Goal: Task Accomplishment & Management: Use online tool/utility

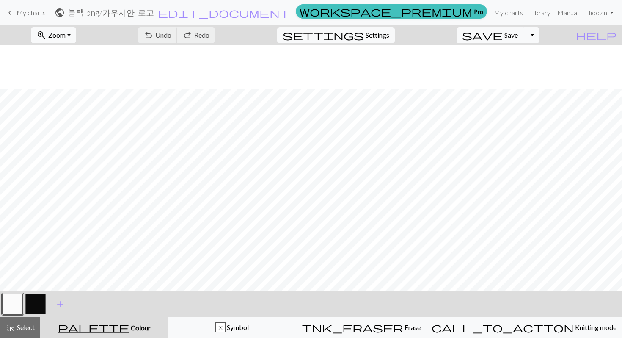
scroll to position [44, 0]
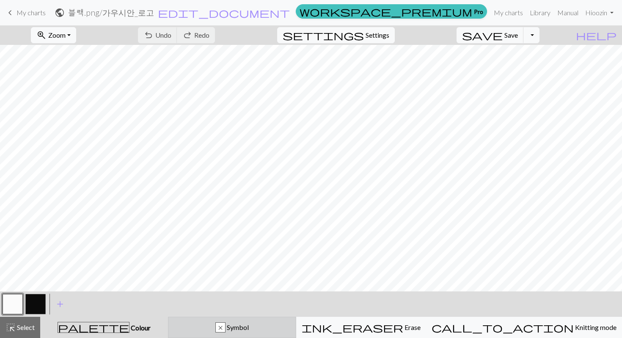
click at [225, 330] on div "x" at bounding box center [220, 328] width 9 height 10
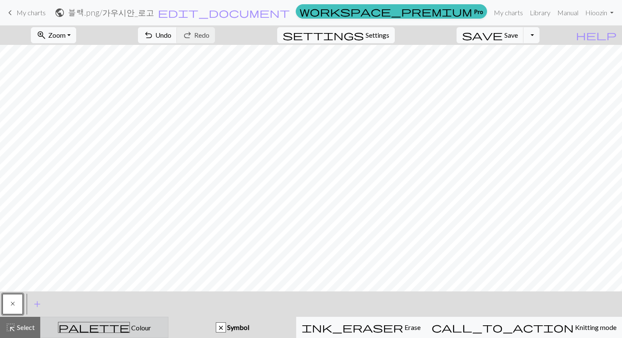
click at [94, 331] on div "palette Colour Colour" at bounding box center [104, 327] width 117 height 11
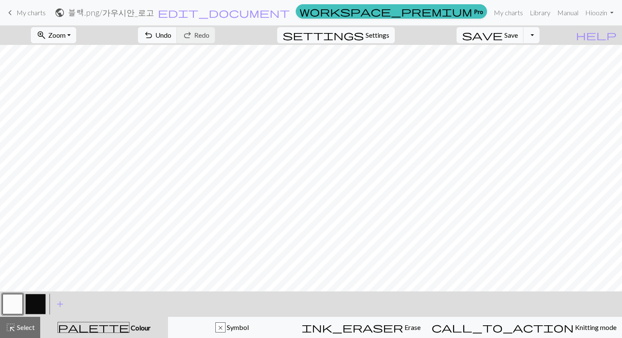
click at [222, 314] on div "< > add Add a colour" at bounding box center [311, 303] width 622 height 25
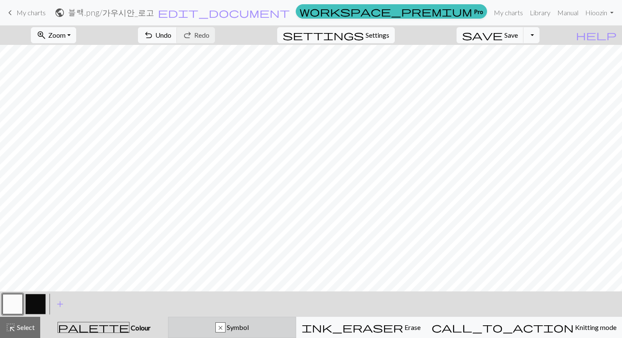
click at [226, 334] on button "x Symbol" at bounding box center [232, 327] width 128 height 21
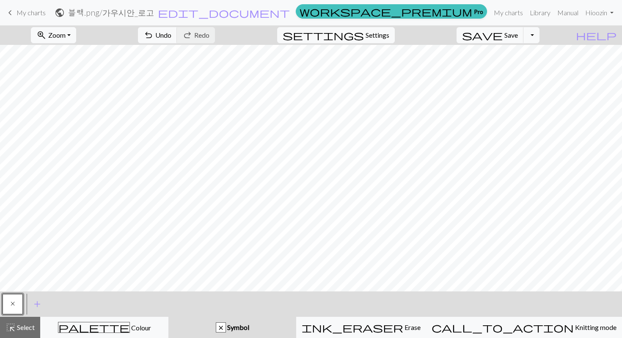
click at [249, 330] on span "Symbol" at bounding box center [237, 327] width 23 height 8
click at [226, 326] on div "x" at bounding box center [220, 328] width 9 height 10
click at [249, 326] on span "Symbol" at bounding box center [237, 327] width 23 height 8
click at [249, 323] on span "Symbol" at bounding box center [237, 327] width 23 height 8
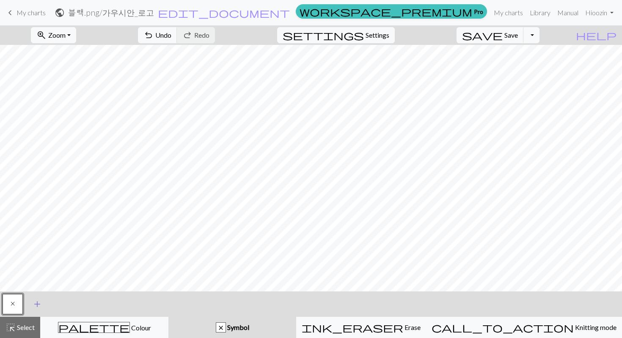
click at [30, 304] on button "add Add a symbol" at bounding box center [37, 303] width 21 height 21
click at [36, 304] on button "button" at bounding box center [35, 304] width 20 height 20
click at [39, 303] on button "button" at bounding box center [35, 304] width 20 height 20
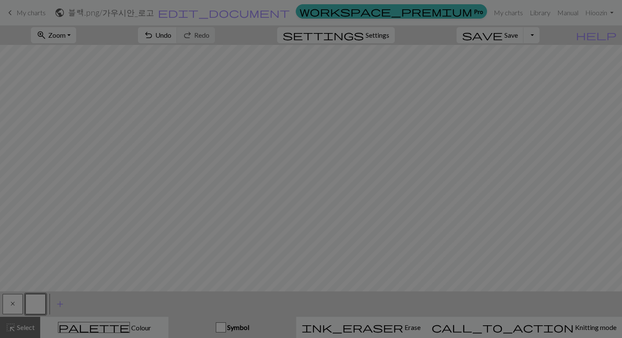
click at [39, 303] on div "Edit symbol Name d f g h j k p s t F H J O P T / | 0 1 2 3 4 5 6 7 8 9 e m n G …" at bounding box center [311, 169] width 622 height 338
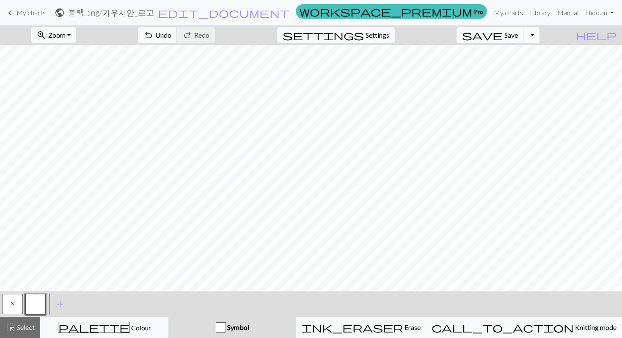
click at [32, 304] on button "button" at bounding box center [35, 304] width 20 height 20
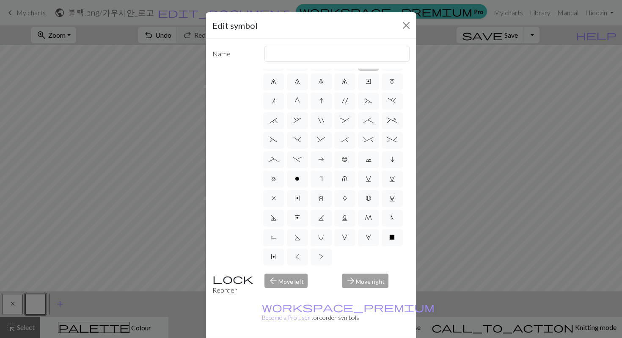
scroll to position [133, 0]
click at [334, 234] on label "V" at bounding box center [344, 237] width 21 height 17
click at [342, 306] on input "V" at bounding box center [345, 309] width 6 height 6
radio input "true"
type input "sl1 purlwise"
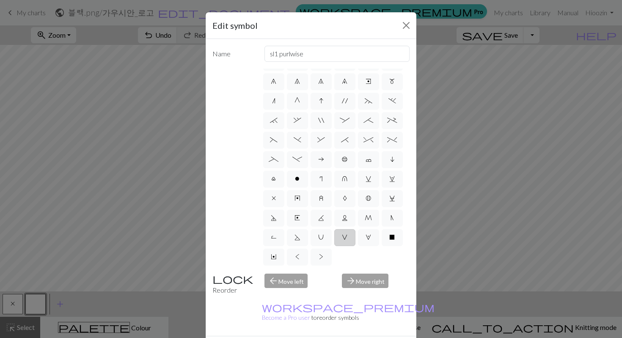
scroll to position [52, 0]
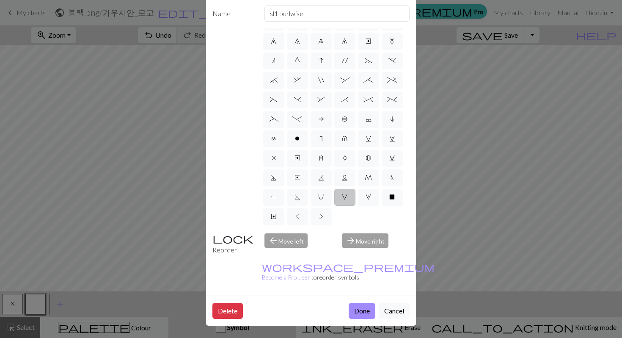
click at [350, 233] on div "arrow_forward Move right" at bounding box center [376, 244] width 78 height 22
click at [284, 233] on div "arrow_back Move left" at bounding box center [298, 244] width 78 height 22
click at [292, 233] on div "arrow_back Move left" at bounding box center [298, 244] width 78 height 22
click at [355, 233] on div "arrow_forward Move right" at bounding box center [376, 244] width 78 height 22
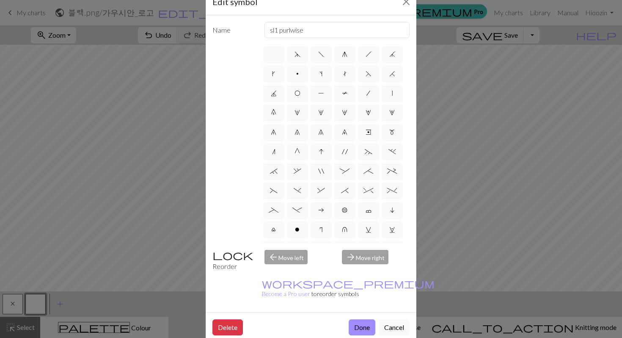
scroll to position [0, 0]
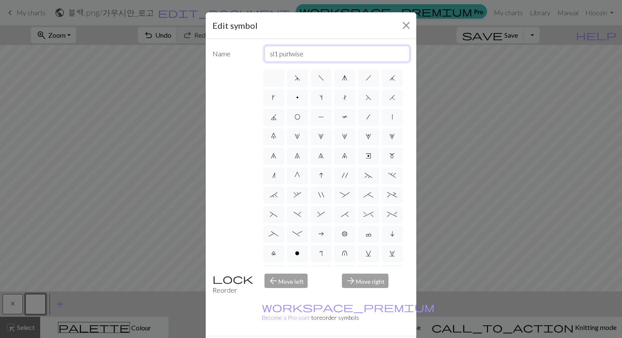
click at [341, 56] on input "sl1 purlwise" at bounding box center [338, 54] width 146 height 16
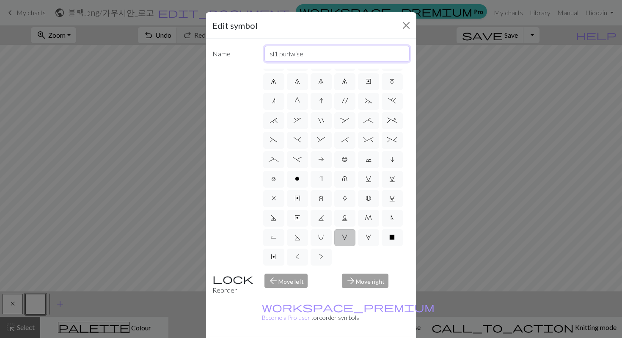
scroll to position [133, 0]
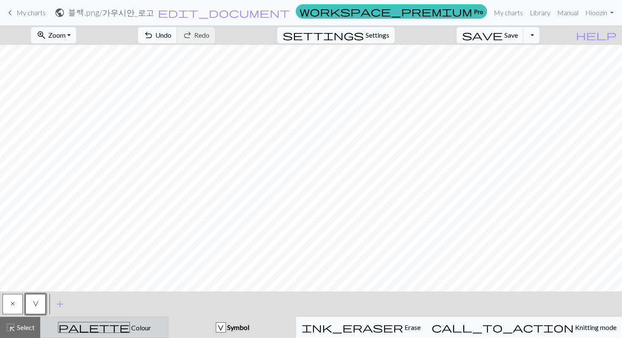
click at [85, 333] on button "palette Colour Colour" at bounding box center [104, 327] width 128 height 21
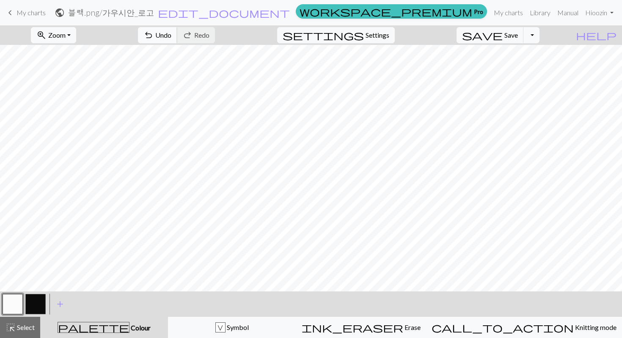
click at [177, 29] on button "undo Undo Undo" at bounding box center [157, 35] width 39 height 16
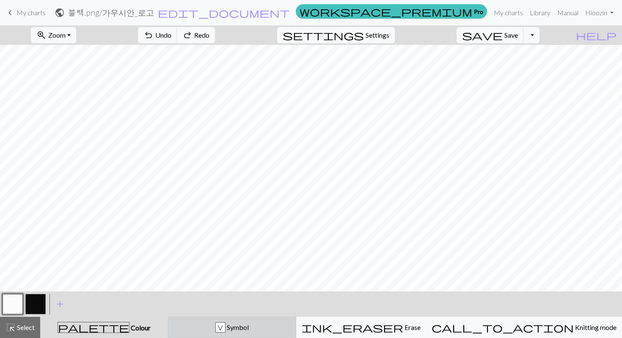
click at [233, 321] on button "V Symbol" at bounding box center [232, 327] width 128 height 21
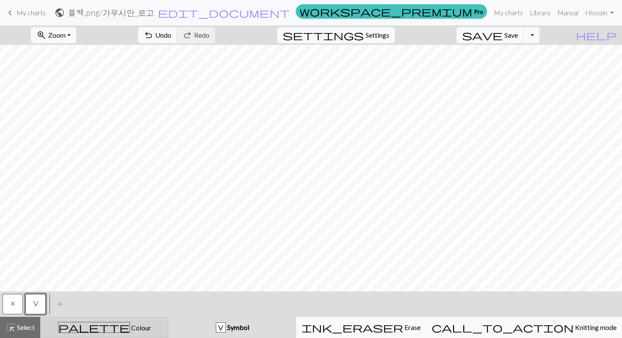
click at [147, 333] on button "palette Colour Colour" at bounding box center [104, 327] width 128 height 21
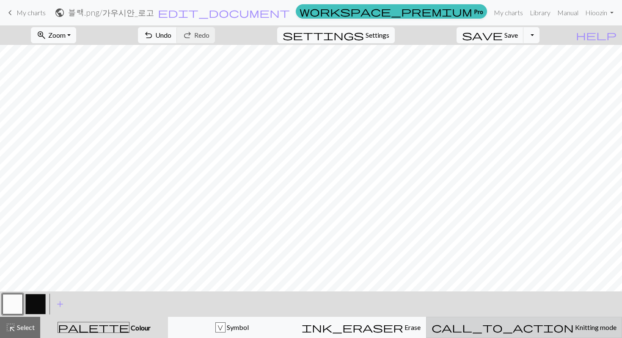
click at [513, 337] on button "call_to_action Knitting mode Knitting mode" at bounding box center [524, 327] width 196 height 21
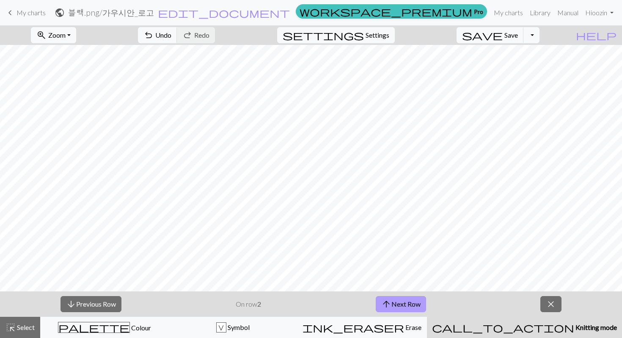
click at [392, 302] on button "arrow_upward Next Row" at bounding box center [401, 304] width 50 height 16
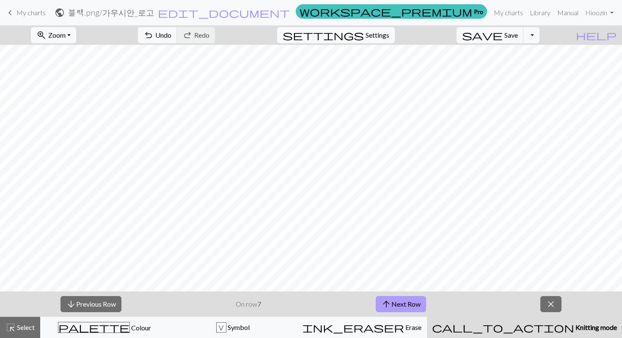
click at [392, 302] on button "arrow_upward Next Row" at bounding box center [401, 304] width 50 height 16
click at [392, 302] on span "arrow_upward" at bounding box center [386, 304] width 10 height 12
click at [392, 302] on span "arrow_upward" at bounding box center [388, 304] width 10 height 12
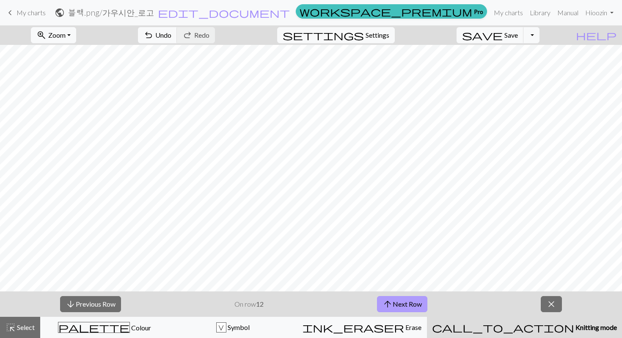
click at [392, 302] on span "arrow_upward" at bounding box center [388, 304] width 10 height 12
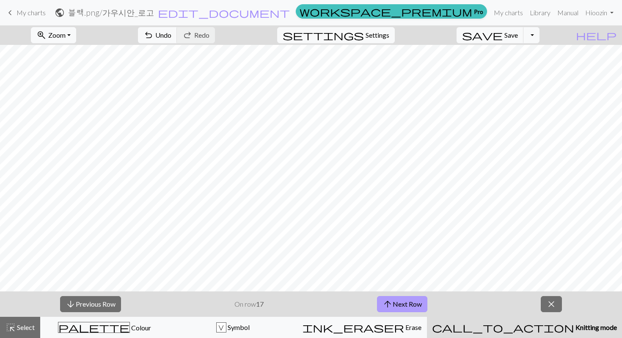
click at [392, 302] on span "arrow_upward" at bounding box center [388, 304] width 10 height 12
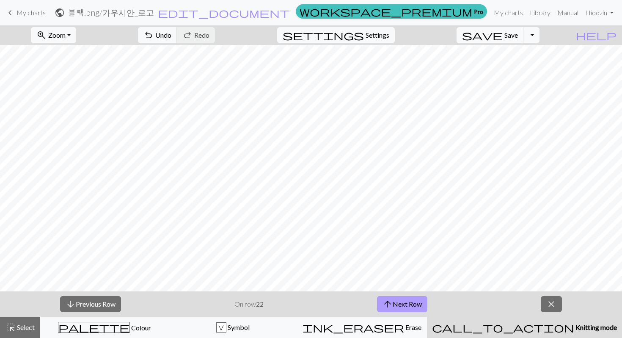
click at [392, 302] on span "arrow_upward" at bounding box center [388, 304] width 10 height 12
click at [551, 301] on span "close" at bounding box center [551, 304] width 10 height 12
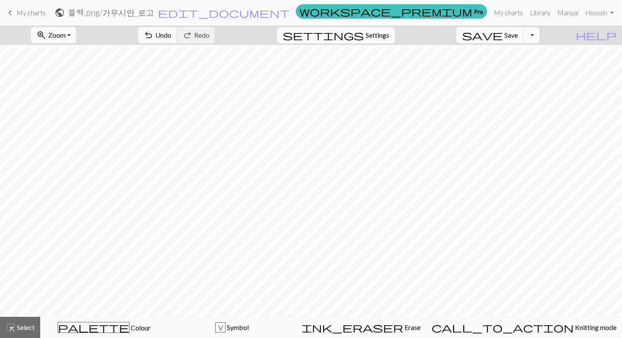
click at [382, 37] on span "Settings" at bounding box center [378, 35] width 24 height 10
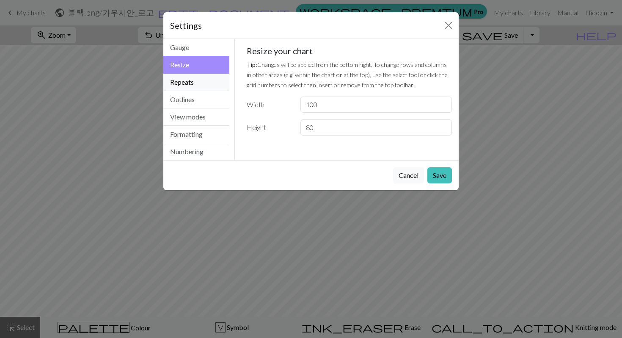
click at [199, 79] on button "Repeats" at bounding box center [196, 82] width 66 height 17
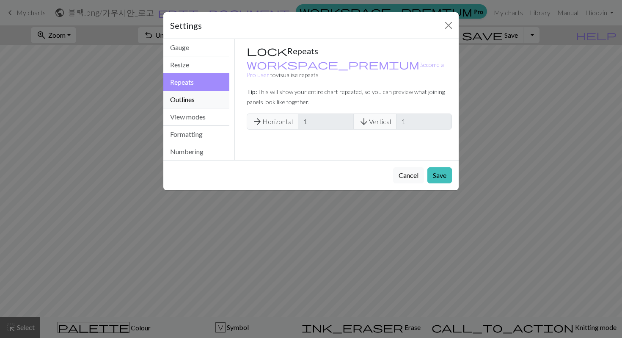
click at [205, 96] on button "Outlines" at bounding box center [196, 99] width 66 height 17
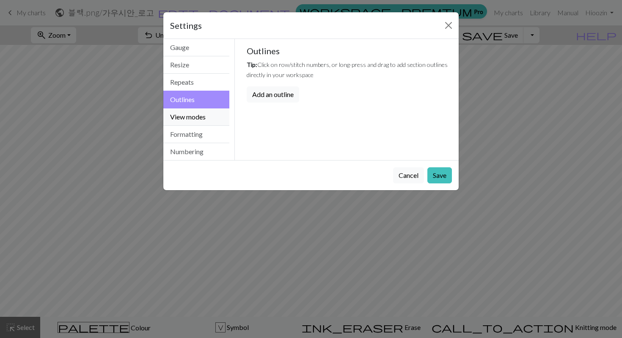
click at [204, 111] on button "View modes" at bounding box center [196, 116] width 66 height 17
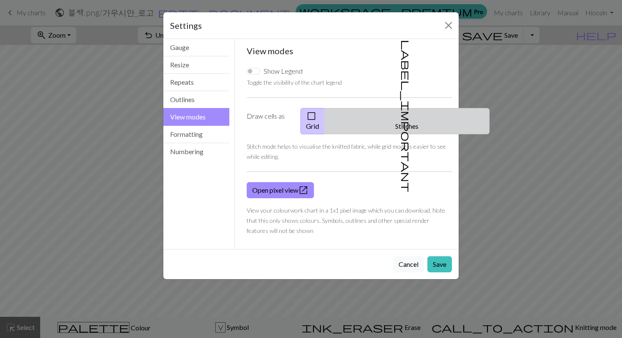
click at [403, 119] on span "label_important" at bounding box center [406, 116] width 12 height 152
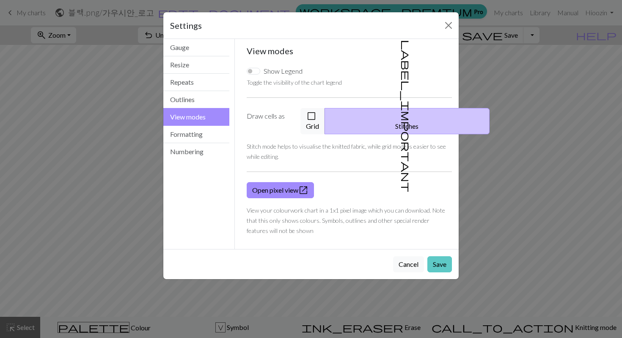
click at [436, 256] on button "Save" at bounding box center [440, 264] width 25 height 16
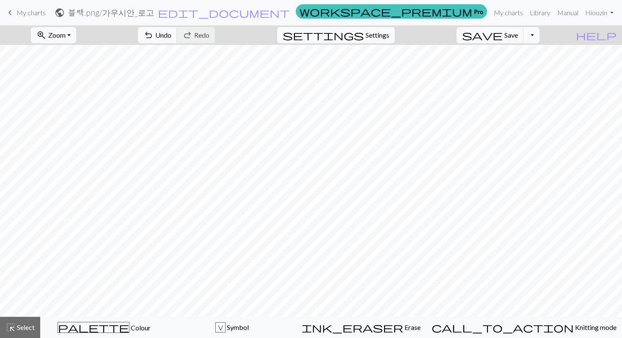
click at [20, 8] on link "keyboard_arrow_left My charts" at bounding box center [25, 13] width 41 height 14
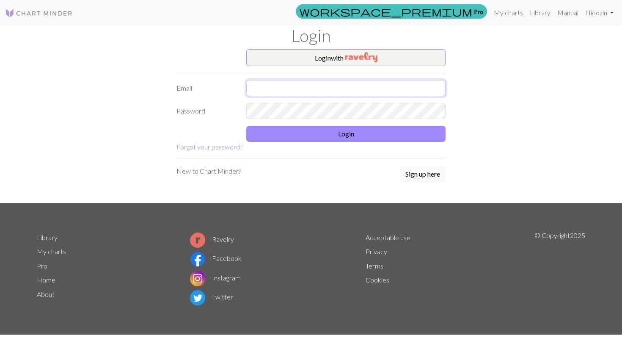
click at [334, 93] on input "text" at bounding box center [345, 88] width 199 height 16
type input "[EMAIL_ADDRESS][DOMAIN_NAME]"
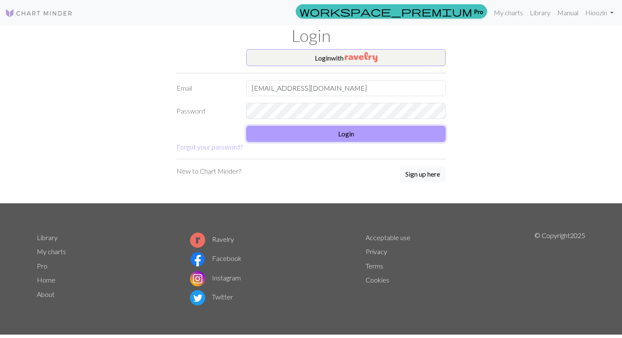
click at [350, 138] on button "Login" at bounding box center [345, 134] width 199 height 16
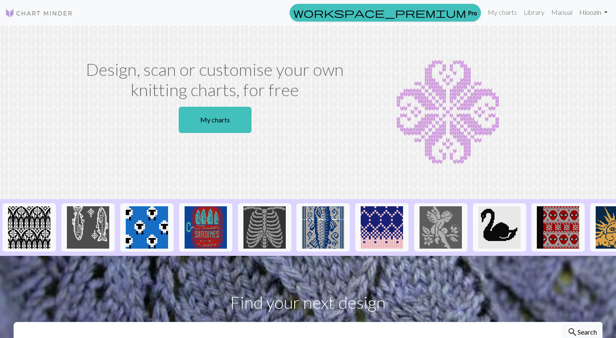
click at [598, 10] on link "Hi oozin" at bounding box center [593, 12] width 35 height 17
click at [494, 16] on link "My charts" at bounding box center [502, 12] width 36 height 17
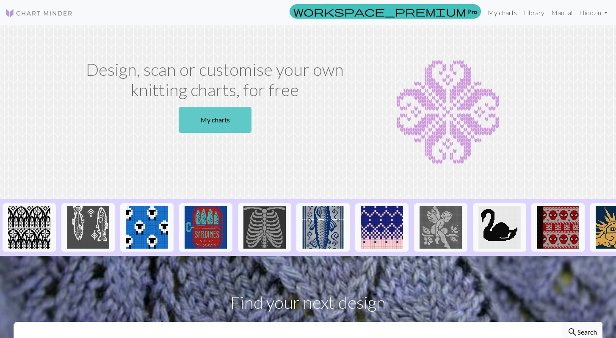
scroll to position [2, 0]
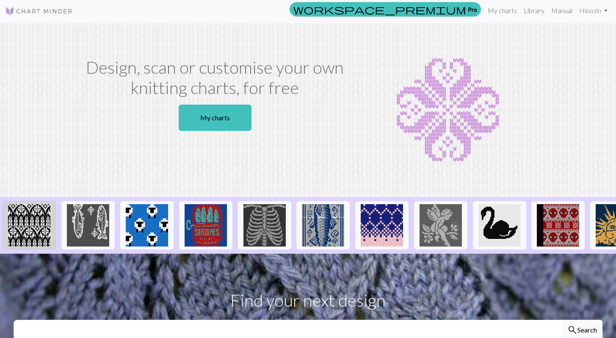
click at [41, 232] on img at bounding box center [29, 225] width 42 height 42
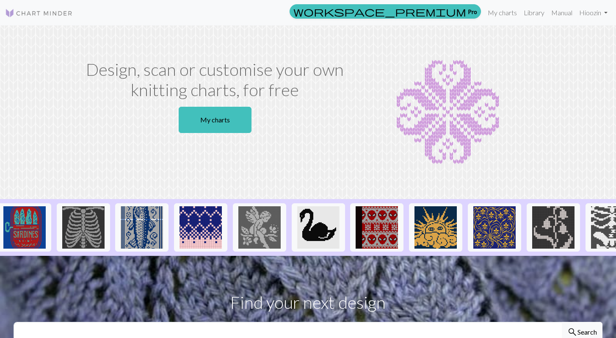
scroll to position [0, 182]
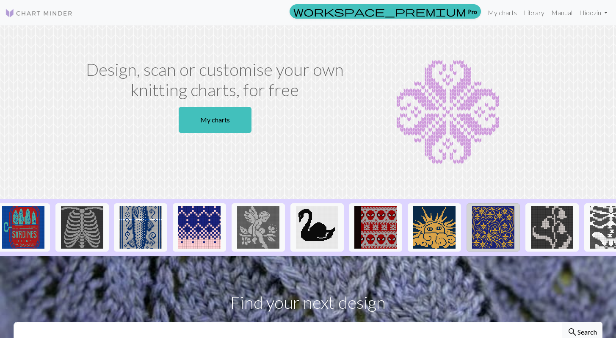
click at [482, 232] on img at bounding box center [493, 227] width 42 height 42
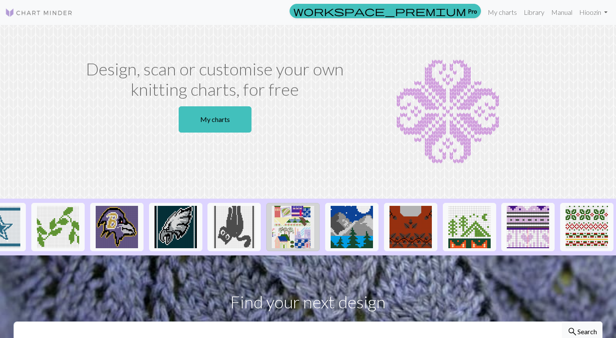
scroll to position [0, 853]
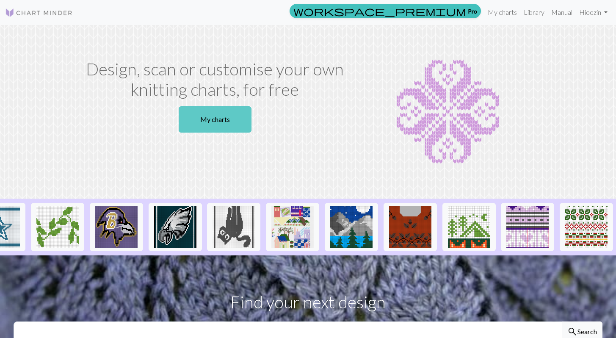
click at [223, 110] on link "My charts" at bounding box center [215, 119] width 73 height 26
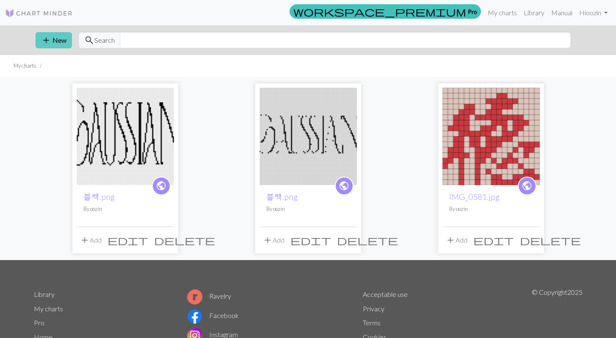
click at [62, 39] on button "add New" at bounding box center [54, 40] width 36 height 16
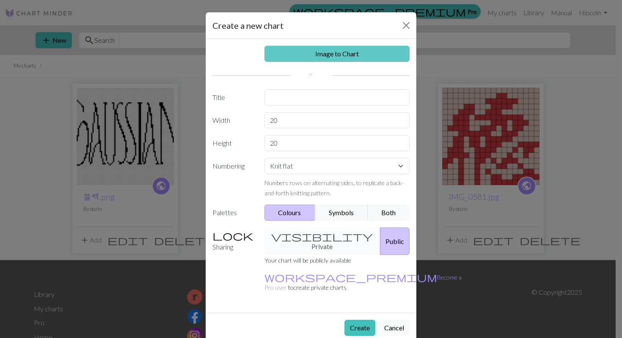
click at [336, 49] on link "Image to Chart" at bounding box center [338, 54] width 146 height 16
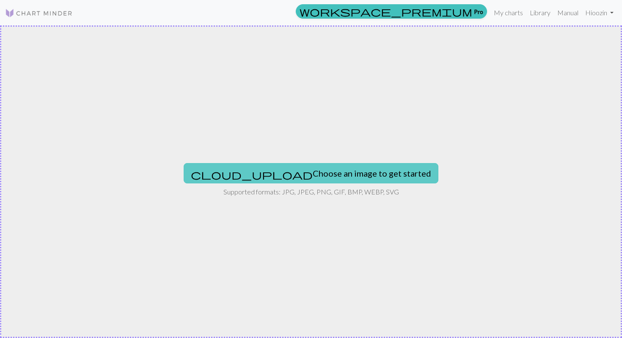
click at [328, 169] on button "cloud_upload Choose an image to get started" at bounding box center [311, 173] width 255 height 20
click at [341, 166] on button "cloud_upload Choose an image to get started" at bounding box center [311, 173] width 255 height 20
type input "C:\fakepath\IMG_0526.jpg"
click at [353, 172] on button "cloud_upload Choose an image to get started" at bounding box center [311, 173] width 255 height 20
type input "C:\fakepath\IMG_0526.jpg"
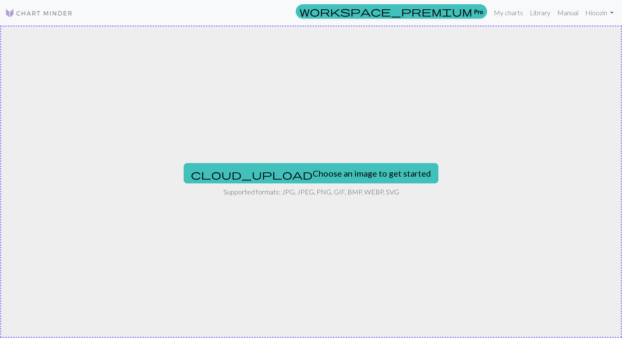
click at [46, 8] on img at bounding box center [39, 13] width 68 height 10
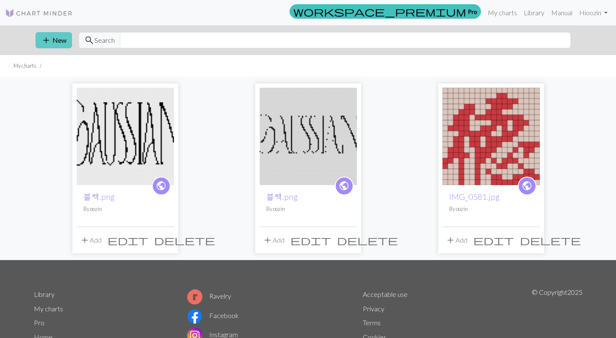
click at [50, 43] on span "add" at bounding box center [46, 40] width 10 height 12
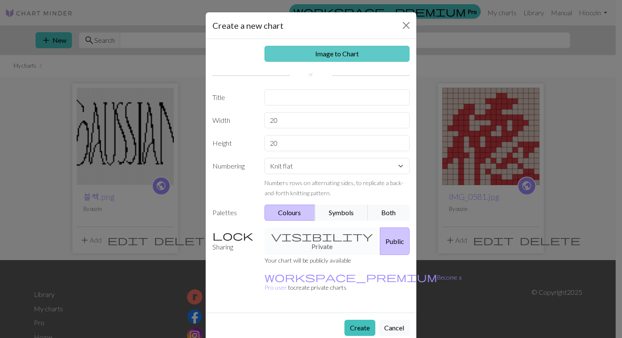
click at [331, 53] on link "Image to Chart" at bounding box center [338, 54] width 146 height 16
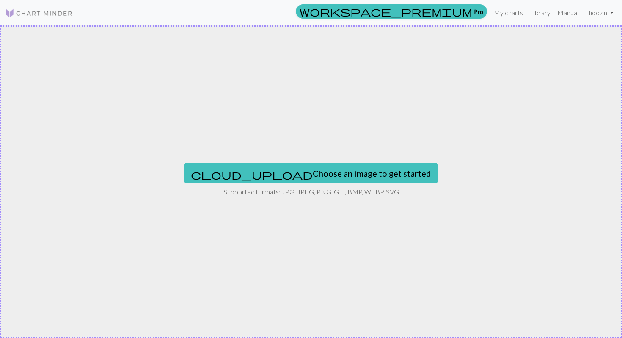
click at [352, 160] on div "cloud_upload Choose an image to get started Supported formats: JPG, JPEG, PNG, …" at bounding box center [311, 181] width 622 height 312
type input "C:\fakepath\IMG_0526.jpg"
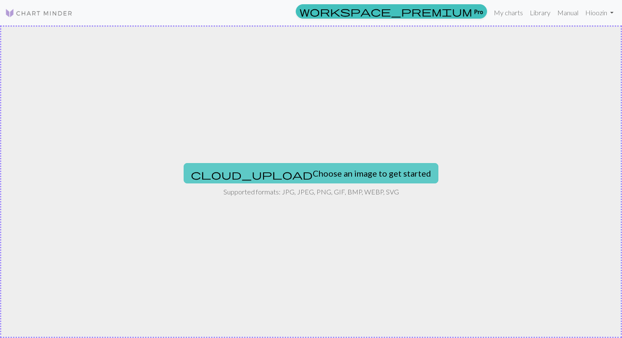
click at [312, 166] on button "cloud_upload Choose an image to get started" at bounding box center [311, 173] width 255 height 20
type input "C:\fakepath\IMG_3546.jpg"
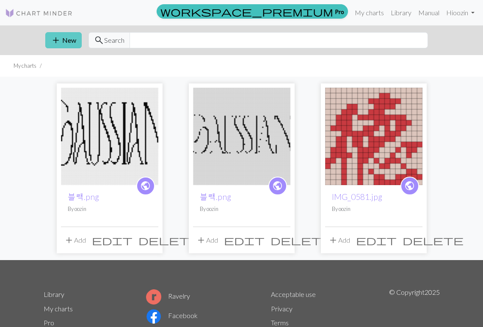
click at [58, 43] on span "add" at bounding box center [56, 40] width 10 height 12
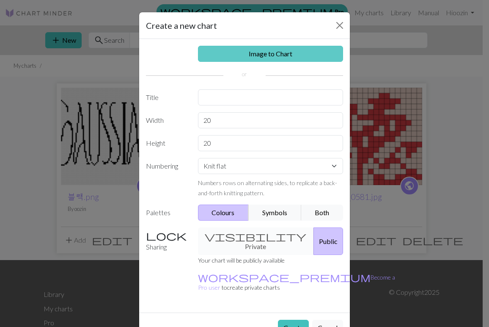
click at [244, 61] on link "Image to Chart" at bounding box center [271, 54] width 146 height 16
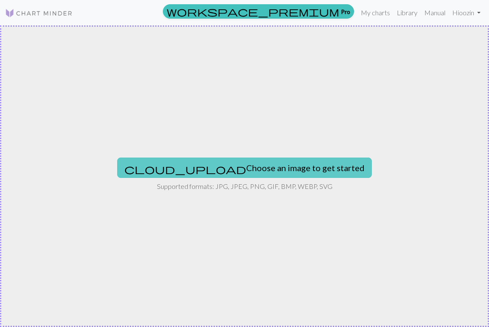
click at [210, 167] on button "cloud_upload Choose an image to get started" at bounding box center [244, 167] width 255 height 20
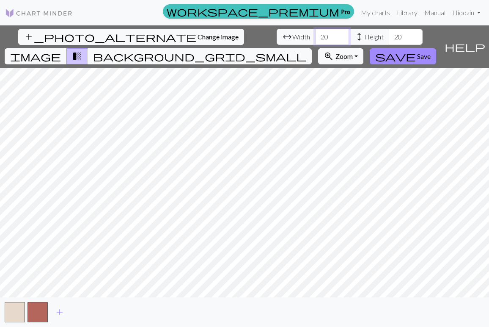
click at [315, 35] on input "20" at bounding box center [332, 37] width 34 height 16
click at [315, 35] on input "21" at bounding box center [332, 37] width 34 height 16
click at [315, 34] on input "22" at bounding box center [332, 37] width 34 height 16
click at [315, 34] on input "23" at bounding box center [332, 37] width 34 height 16
click at [315, 34] on input "24" at bounding box center [332, 37] width 34 height 16
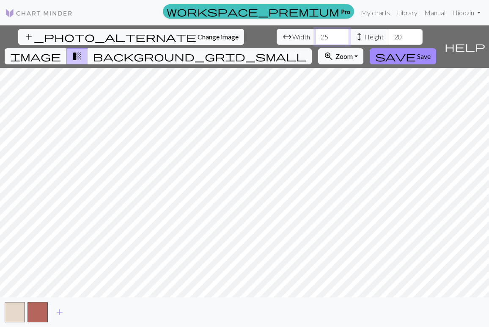
click at [315, 34] on input "25" at bounding box center [332, 37] width 34 height 16
click at [315, 34] on input "26" at bounding box center [332, 37] width 34 height 16
click at [315, 34] on input "27" at bounding box center [332, 37] width 34 height 16
click at [315, 34] on input "28" at bounding box center [332, 37] width 34 height 16
click at [315, 34] on input "29" at bounding box center [332, 37] width 34 height 16
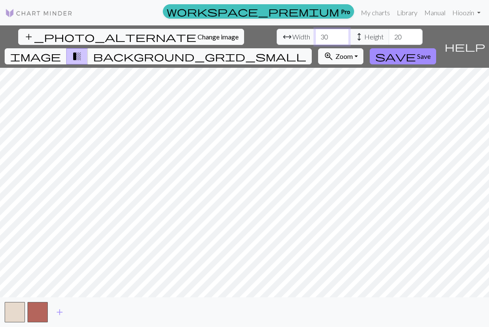
click at [315, 34] on input "30" at bounding box center [332, 37] width 34 height 16
click at [315, 34] on input "31" at bounding box center [332, 37] width 34 height 16
drag, startPoint x: 153, startPoint y: 36, endPoint x: 119, endPoint y: 36, distance: 34.7
click at [277, 36] on div "arrow_range Width 31 height Height 20" at bounding box center [350, 37] width 146 height 16
type input "100"
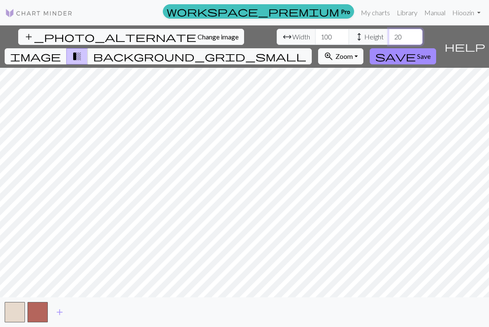
click at [389, 35] on input "20" at bounding box center [406, 37] width 34 height 16
click at [312, 48] on button "background_grid_small" at bounding box center [200, 56] width 224 height 16
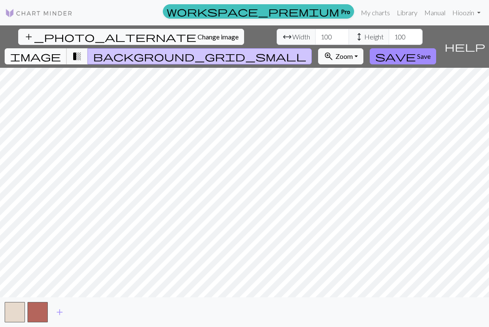
click at [61, 50] on span "image" at bounding box center [35, 56] width 51 height 12
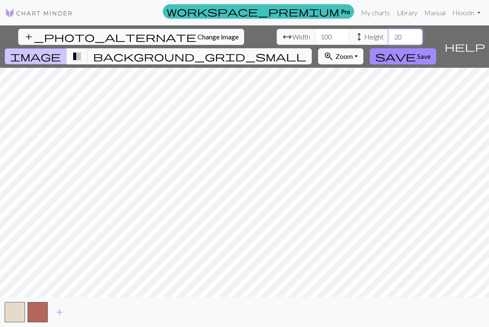
type input "100"
click at [306, 50] on span "background_grid_small" at bounding box center [199, 56] width 213 height 12
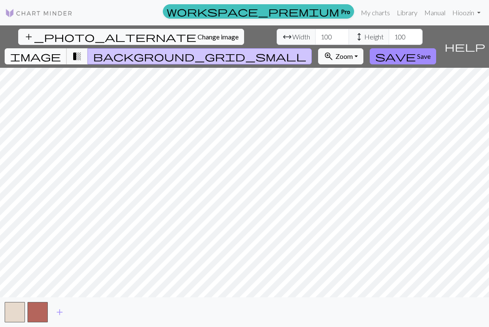
click at [61, 50] on span "image" at bounding box center [35, 56] width 51 height 12
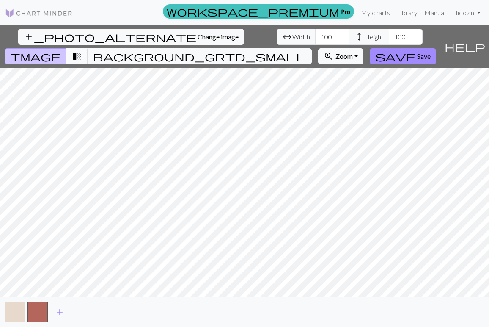
click at [82, 50] on span "transition_fade" at bounding box center [77, 56] width 10 height 12
click at [61, 50] on span "image" at bounding box center [35, 56] width 51 height 12
click at [82, 50] on span "transition_fade" at bounding box center [77, 56] width 10 height 12
click at [61, 50] on span "image" at bounding box center [35, 56] width 51 height 12
click at [306, 50] on span "background_grid_small" at bounding box center [199, 56] width 213 height 12
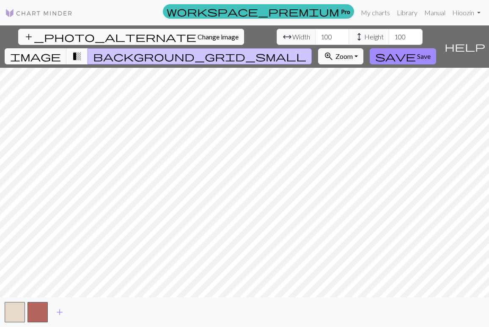
click at [82, 50] on span "transition_fade" at bounding box center [77, 56] width 10 height 12
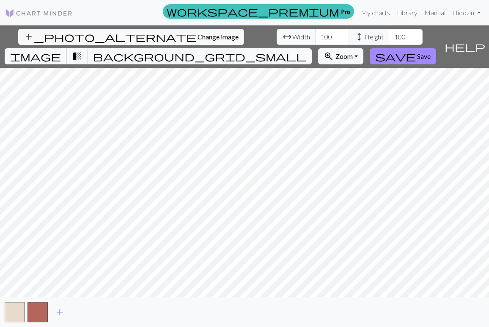
click at [61, 50] on span "image" at bounding box center [35, 56] width 51 height 12
click at [88, 48] on button "transition_fade" at bounding box center [77, 56] width 22 height 16
click at [61, 50] on span "image" at bounding box center [35, 56] width 51 height 12
click at [325, 28] on div "add_photo_alternate Change image arrow_range Width 100 height Height 100 image …" at bounding box center [220, 46] width 441 height 42
click at [306, 50] on span "background_grid_small" at bounding box center [199, 56] width 213 height 12
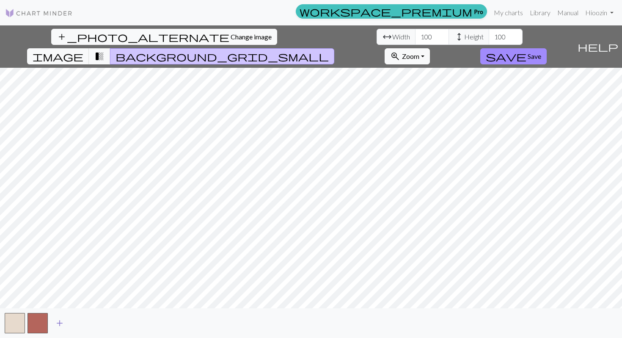
click at [57, 319] on span "add" at bounding box center [60, 323] width 10 height 12
click at [66, 323] on button "button" at bounding box center [60, 323] width 20 height 20
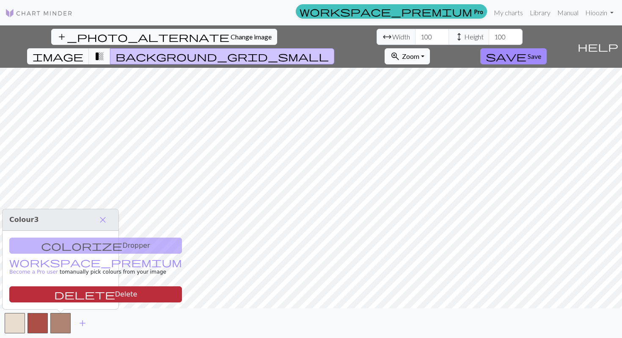
click at [70, 300] on button "delete Delete" at bounding box center [95, 294] width 173 height 16
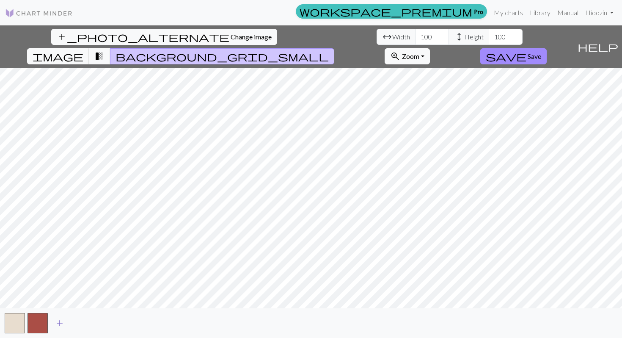
click at [57, 323] on span "add" at bounding box center [60, 323] width 10 height 12
click at [80, 322] on span "add" at bounding box center [82, 323] width 10 height 12
click at [102, 323] on span "add" at bounding box center [105, 323] width 10 height 12
click at [97, 321] on button "button" at bounding box center [106, 323] width 20 height 20
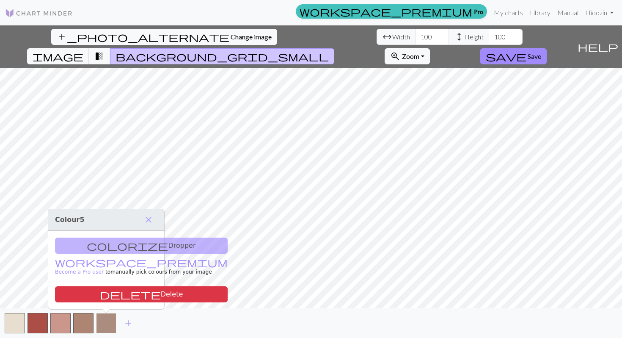
click at [104, 318] on button "button" at bounding box center [106, 323] width 20 height 20
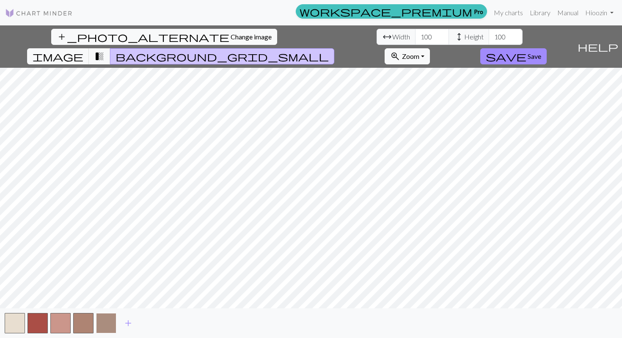
click at [105, 322] on button "button" at bounding box center [106, 323] width 20 height 20
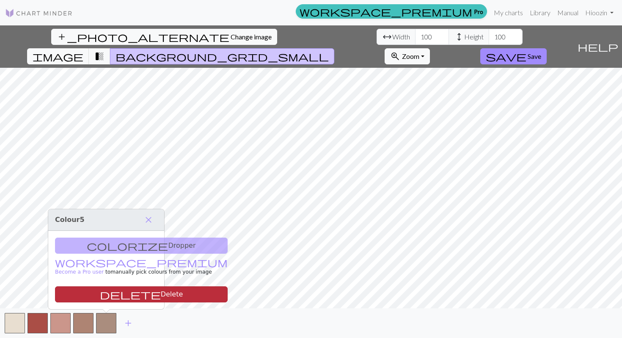
click at [105, 292] on button "delete Delete" at bounding box center [141, 294] width 173 height 16
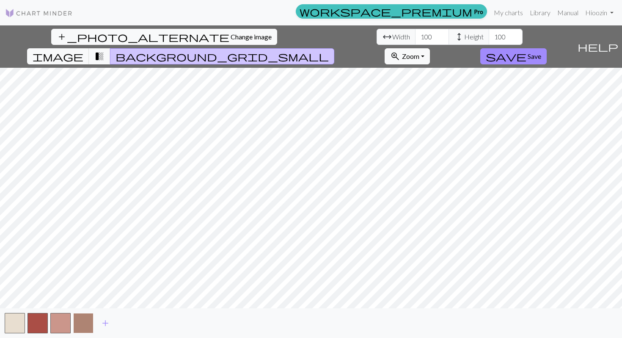
click at [91, 316] on button "button" at bounding box center [83, 323] width 20 height 20
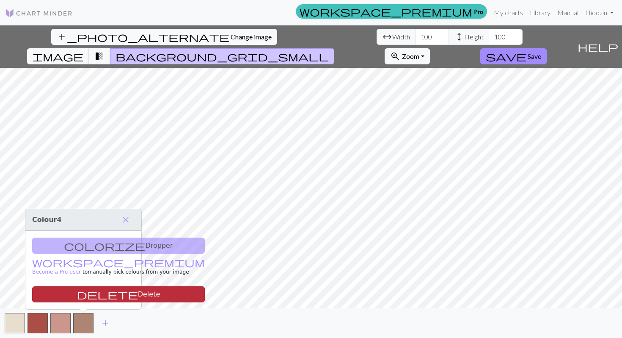
click at [95, 294] on button "delete Delete" at bounding box center [118, 294] width 173 height 16
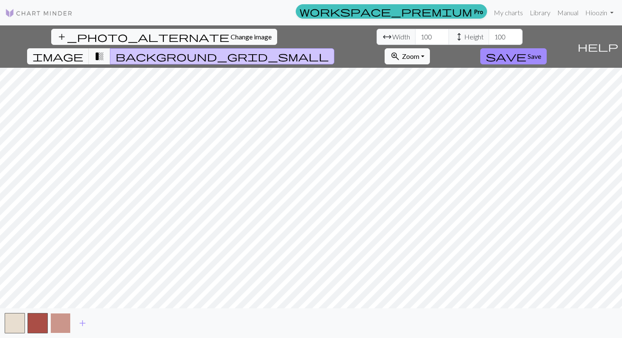
click at [59, 315] on button "button" at bounding box center [60, 323] width 20 height 20
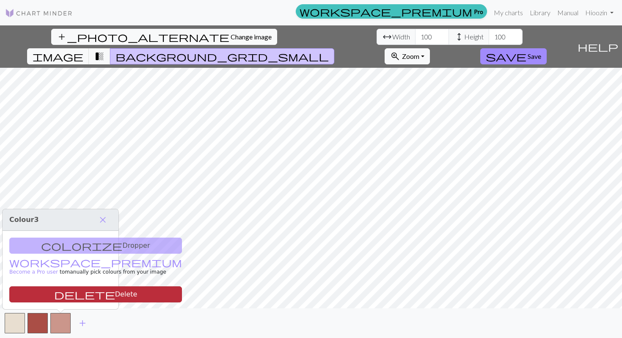
click at [82, 291] on button "delete Delete" at bounding box center [95, 294] width 173 height 16
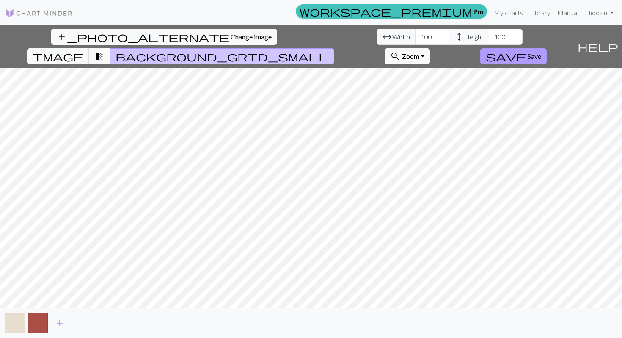
click at [547, 48] on button "save Save" at bounding box center [513, 56] width 66 height 16
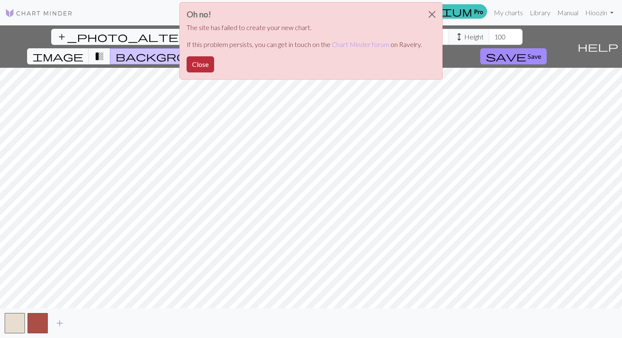
click at [193, 63] on button "Close" at bounding box center [201, 64] width 28 height 16
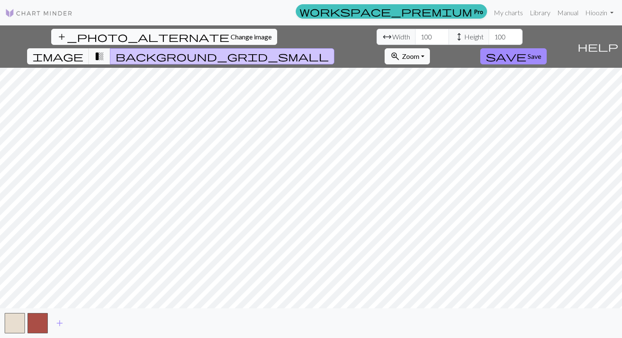
click at [231, 40] on span "Change image" at bounding box center [251, 37] width 41 height 8
click at [527, 50] on span "save" at bounding box center [506, 56] width 41 height 12
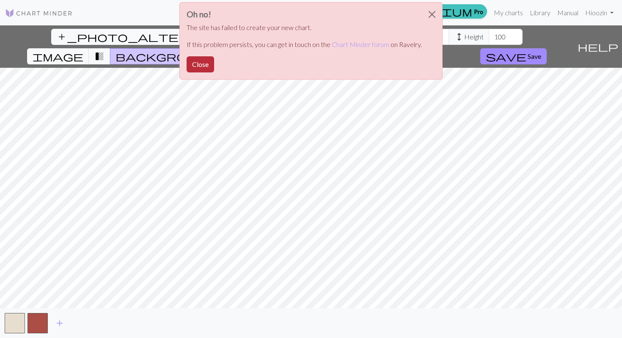
click at [201, 64] on button "Close" at bounding box center [201, 64] width 28 height 16
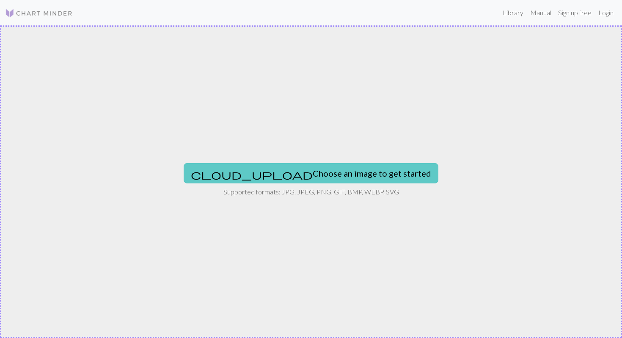
click at [329, 169] on button "cloud_upload Choose an image to get started" at bounding box center [311, 173] width 255 height 20
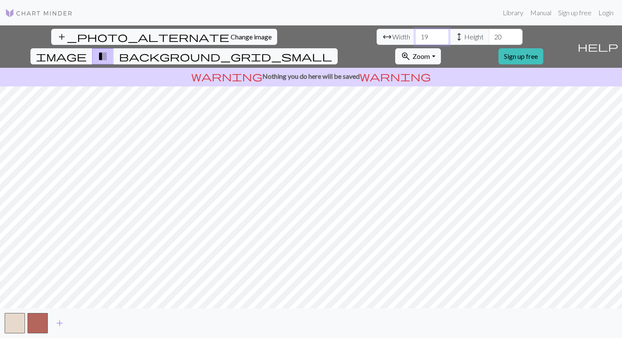
click at [415, 36] on input "19" at bounding box center [432, 37] width 34 height 16
type input "100"
click at [489, 38] on input "20" at bounding box center [506, 37] width 34 height 16
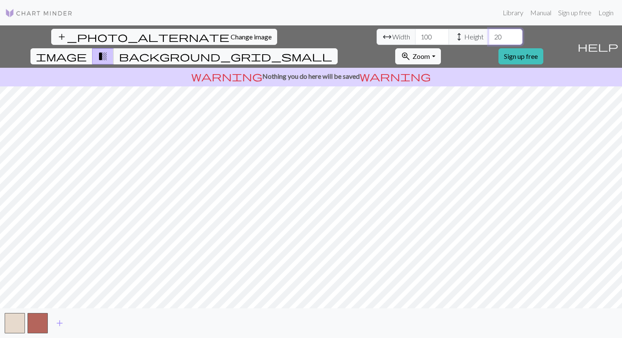
type input "2"
type input "1"
type input "0"
click at [489, 33] on input "20" at bounding box center [506, 37] width 34 height 16
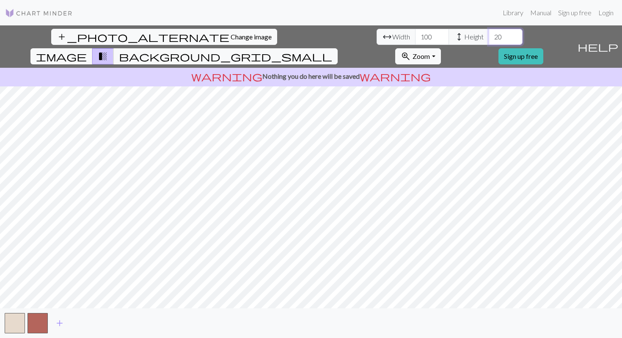
click at [489, 33] on input "20" at bounding box center [506, 37] width 34 height 16
type input "100"
click at [33, 10] on img at bounding box center [39, 13] width 68 height 10
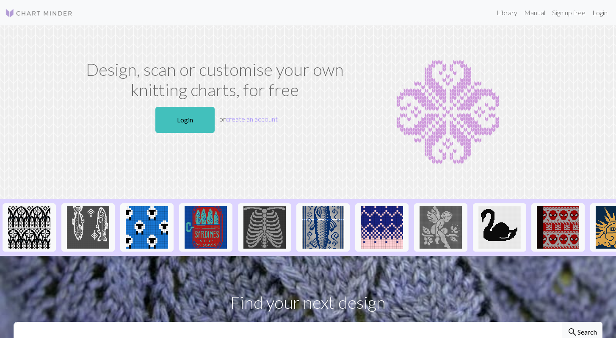
click at [591, 12] on link "Login" at bounding box center [600, 12] width 22 height 17
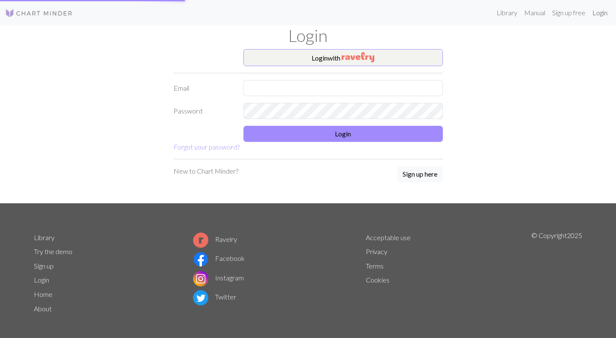
click at [595, 12] on link "Login" at bounding box center [600, 12] width 22 height 17
click at [293, 90] on input "text" at bounding box center [342, 88] width 199 height 16
type input "[EMAIL_ADDRESS][DOMAIN_NAME]"
click at [296, 122] on form "Login with Email kwj9719@naver.com Password Login Forgot your password?" at bounding box center [308, 100] width 269 height 103
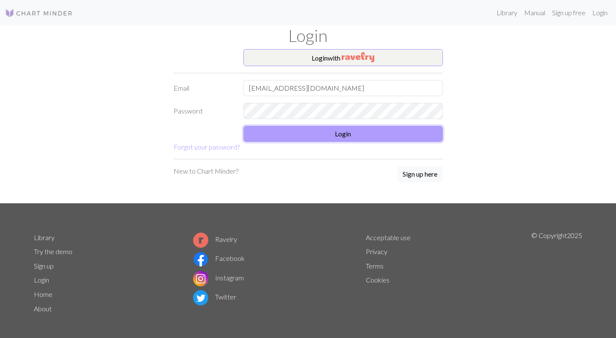
click at [346, 132] on button "Login" at bounding box center [342, 134] width 199 height 16
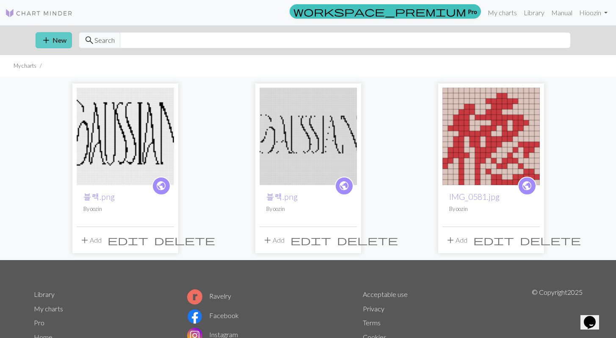
click at [62, 33] on button "add New" at bounding box center [54, 40] width 36 height 16
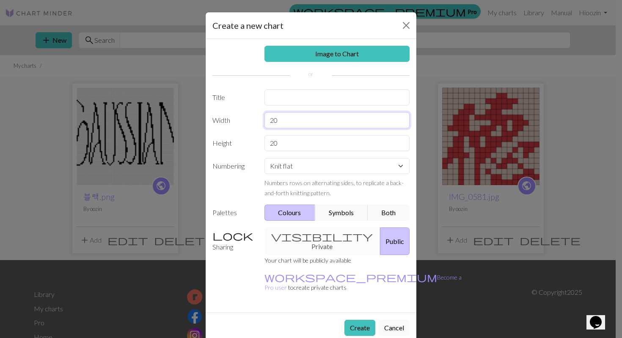
click at [333, 116] on input "20" at bounding box center [338, 120] width 146 height 16
type input "100"
click at [301, 145] on input "20" at bounding box center [338, 143] width 146 height 16
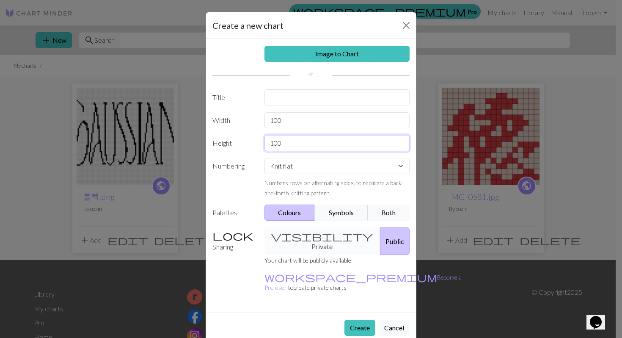
type input "100"
click at [343, 155] on div "Image to Chart Title Width 100 Height 100 Numbering Knit flat Knit in the round…" at bounding box center [311, 175] width 211 height 273
click at [334, 175] on div "Knit flat Knit in the round Lace knitting Cross stitch Numbers rows on alternat…" at bounding box center [337, 178] width 156 height 40
click at [334, 167] on select "Knit flat Knit in the round Lace knitting Cross stitch" at bounding box center [338, 166] width 146 height 16
select select "lace"
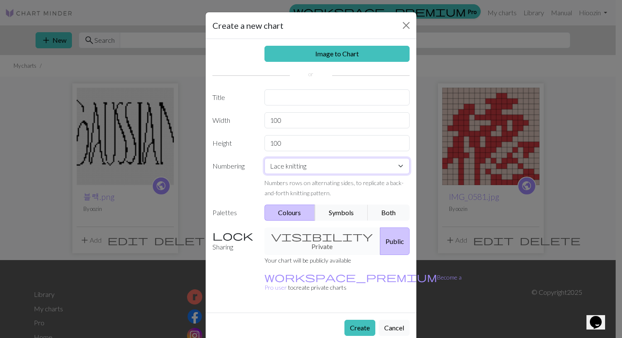
click at [265, 158] on select "Knit flat Knit in the round Lace knitting Cross stitch" at bounding box center [338, 166] width 146 height 16
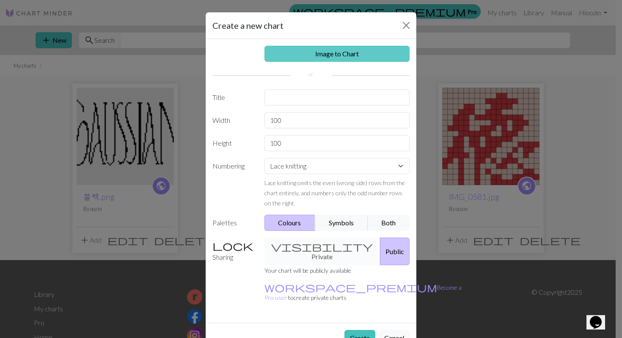
click at [341, 55] on link "Image to Chart" at bounding box center [338, 54] width 146 height 16
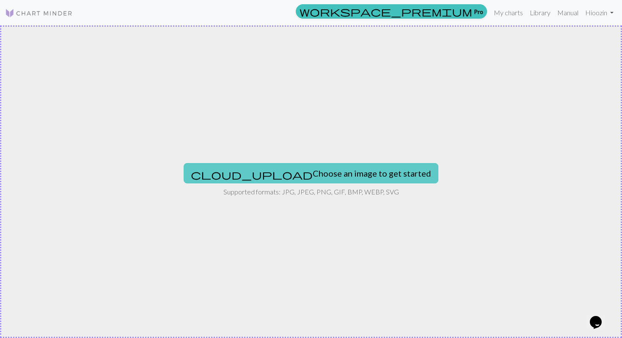
click at [266, 166] on button "cloud_upload Choose an image to get started" at bounding box center [311, 173] width 255 height 20
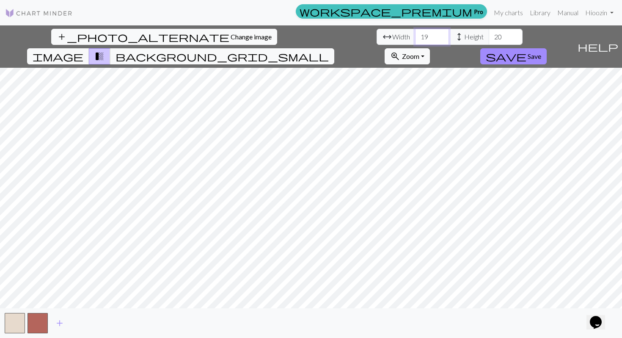
click at [415, 33] on input "19" at bounding box center [432, 37] width 34 height 16
click at [415, 34] on input "19" at bounding box center [432, 37] width 34 height 16
type input "10"
type input "100"
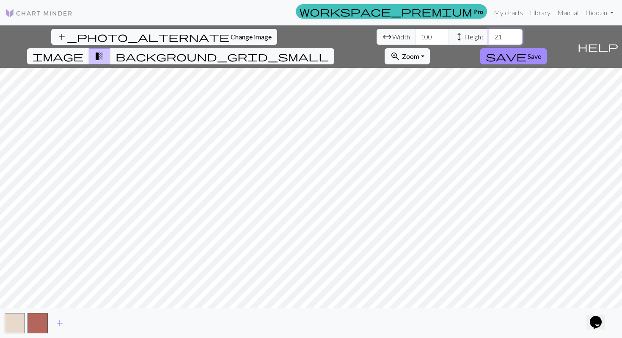
click at [489, 35] on input "21" at bounding box center [506, 37] width 34 height 16
type input "2"
type input "100"
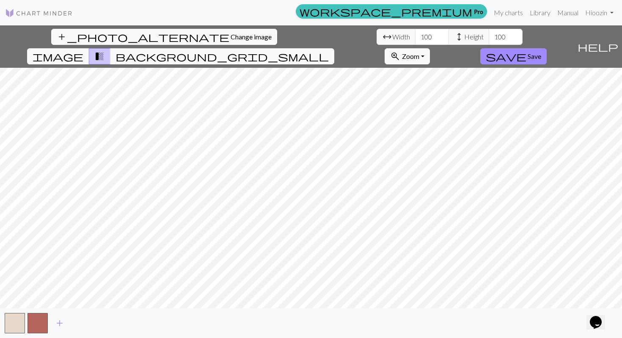
click at [403, 337] on div "add_photo_alternate Change image arrow_range Width 100 height Height 100 image …" at bounding box center [311, 181] width 622 height 312
click at [415, 35] on input "100" at bounding box center [432, 37] width 34 height 16
type input "100"
click at [489, 36] on input "100" at bounding box center [506, 37] width 34 height 16
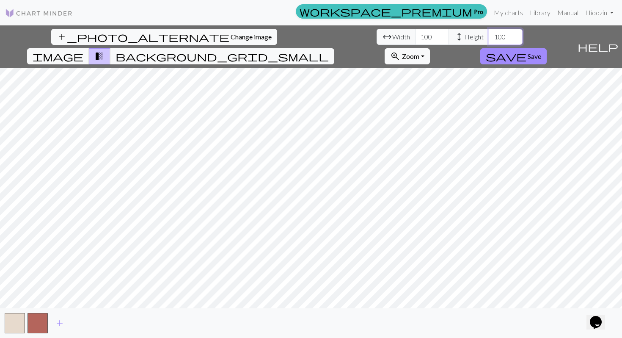
click at [489, 36] on input "100" at bounding box center [506, 37] width 34 height 16
drag, startPoint x: 270, startPoint y: 36, endPoint x: 210, endPoint y: 36, distance: 59.7
click at [377, 36] on div "arrow_range Width 100 height Height 100" at bounding box center [450, 37] width 146 height 16
type input "100"
click at [415, 36] on input "100" at bounding box center [432, 37] width 34 height 16
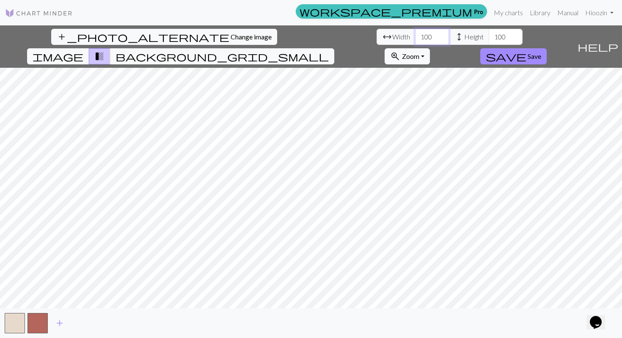
click at [415, 36] on input "100" at bounding box center [432, 37] width 34 height 16
click at [329, 50] on span "background_grid_small" at bounding box center [222, 56] width 213 height 12
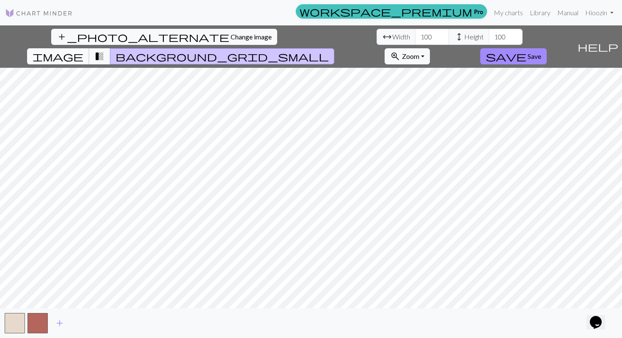
click at [83, 50] on span "image" at bounding box center [58, 56] width 51 height 12
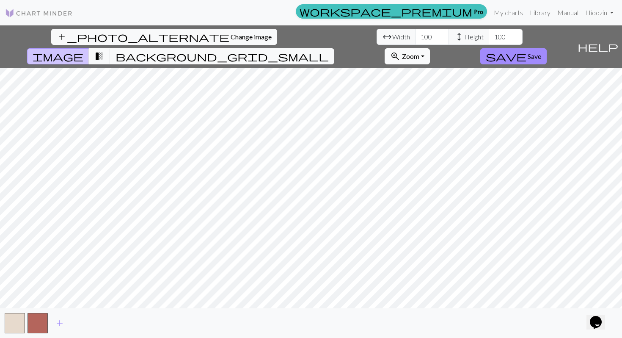
click at [430, 48] on button "zoom_in Zoom Zoom" at bounding box center [407, 56] width 45 height 16
click at [452, 68] on button "Fit all" at bounding box center [418, 75] width 67 height 14
click at [419, 52] on span "Zoom" at bounding box center [410, 56] width 17 height 8
click at [452, 95] on button "Fit height" at bounding box center [418, 102] width 67 height 14
click at [419, 52] on span "Zoom" at bounding box center [410, 56] width 17 height 8
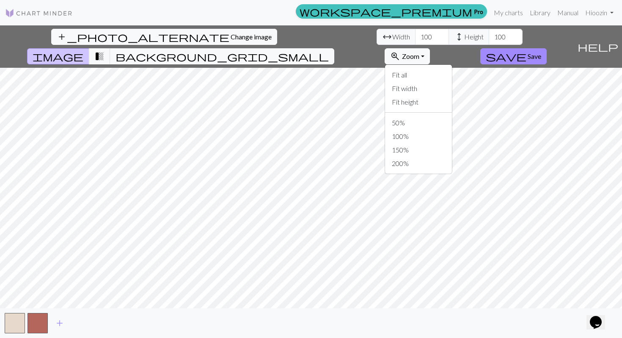
click at [45, 13] on img at bounding box center [39, 13] width 68 height 10
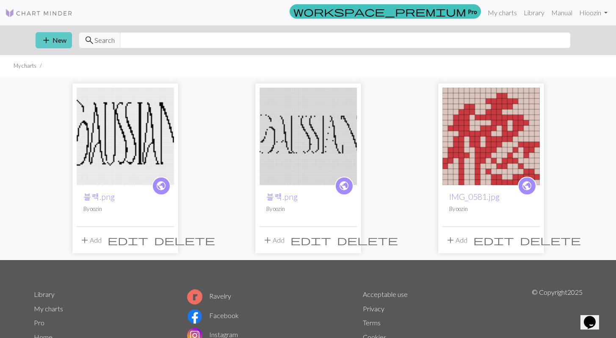
click at [54, 41] on button "add New" at bounding box center [54, 40] width 36 height 16
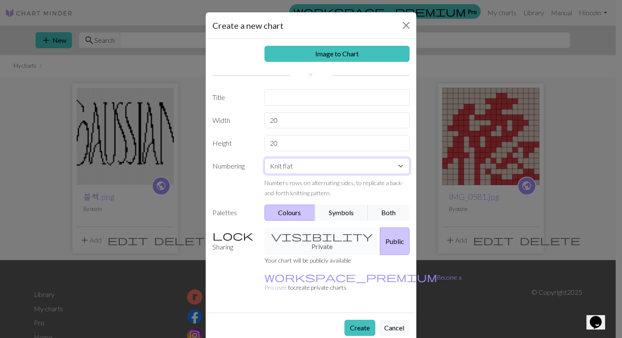
click at [344, 173] on select "Knit flat Knit in the round Lace knitting Cross stitch" at bounding box center [338, 166] width 146 height 16
click at [384, 215] on button "Both" at bounding box center [389, 212] width 42 height 16
click at [293, 212] on button "Colours" at bounding box center [290, 212] width 51 height 16
click at [338, 48] on link "Image to Chart" at bounding box center [338, 54] width 146 height 16
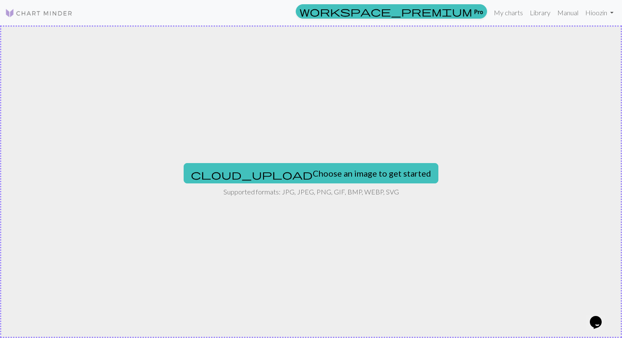
click at [322, 195] on p "Supported formats: JPG, JPEG, PNG, GIF, BMP, WEBP, SVG" at bounding box center [312, 192] width 176 height 10
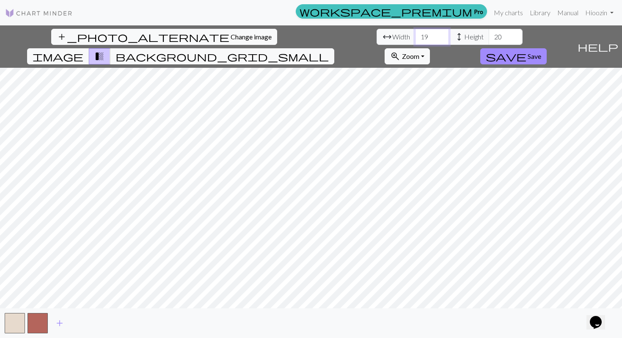
click at [415, 41] on input "19" at bounding box center [432, 37] width 34 height 16
type input "100"
click at [489, 34] on input "20" at bounding box center [506, 37] width 34 height 16
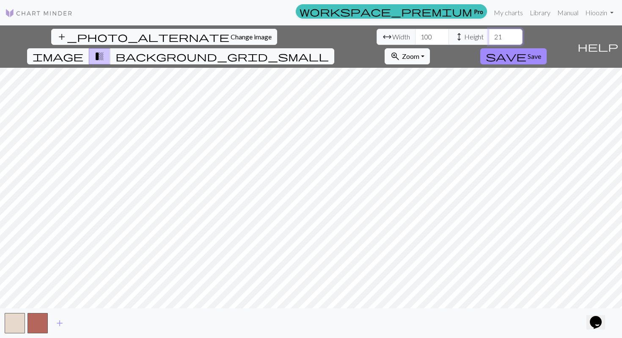
type input "2"
click at [489, 39] on input "100" at bounding box center [506, 37] width 34 height 16
click at [489, 40] on input "99" at bounding box center [506, 37] width 34 height 16
drag, startPoint x: 268, startPoint y: 33, endPoint x: 227, endPoint y: 37, distance: 40.8
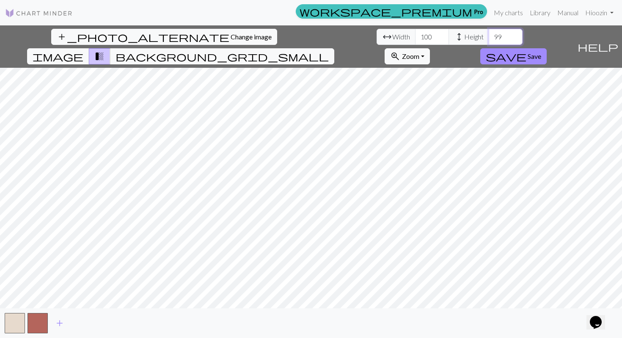
click at [377, 37] on div "arrow_range Width 100 height Height 99" at bounding box center [450, 37] width 146 height 16
click at [489, 36] on input "200" at bounding box center [506, 37] width 34 height 16
click at [489, 35] on input "101" at bounding box center [506, 37] width 34 height 16
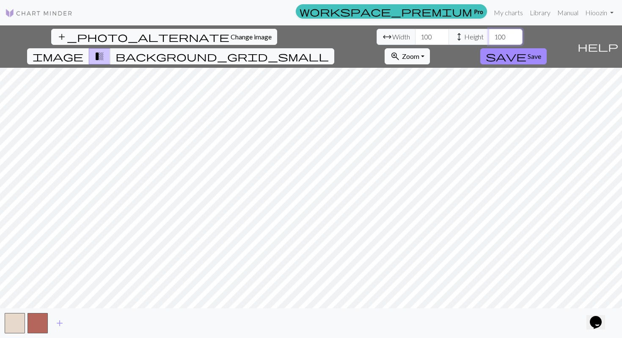
type input "100"
click at [489, 40] on input "100" at bounding box center [506, 37] width 34 height 16
click at [415, 35] on input "100" at bounding box center [432, 37] width 34 height 16
click at [415, 39] on input "99" at bounding box center [432, 37] width 34 height 16
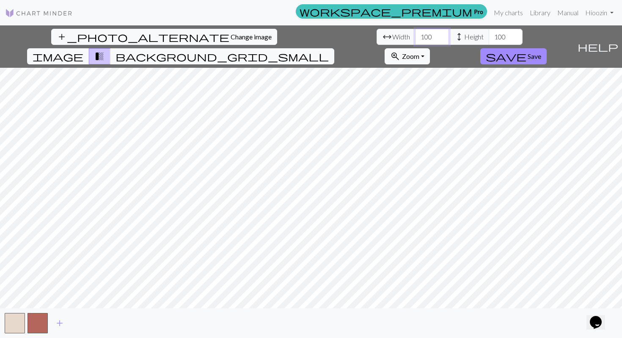
type input "100"
click at [415, 33] on input "100" at bounding box center [432, 37] width 34 height 16
click at [489, 35] on input "100" at bounding box center [506, 37] width 34 height 16
click at [329, 50] on span "background_grid_small" at bounding box center [222, 56] width 213 height 12
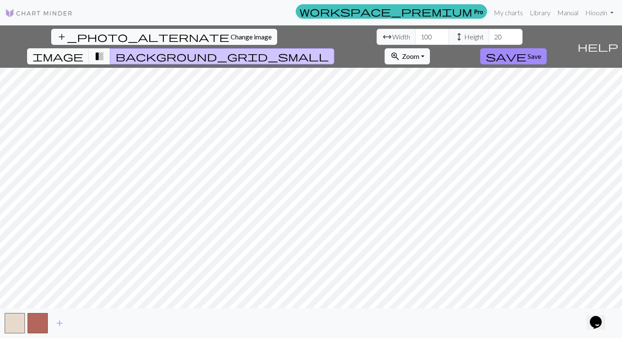
click at [141, 334] on div "add" at bounding box center [311, 323] width 622 height 30
drag, startPoint x: 142, startPoint y: 337, endPoint x: 144, endPoint y: 309, distance: 28.4
click at [143, 315] on div "add" at bounding box center [311, 323] width 622 height 30
click at [239, 0] on html "This website uses cookies to ensure you get the best experience on our website.…" at bounding box center [311, 169] width 622 height 338
click at [322, 8] on div "workspace_premium Pro My charts Library Manual Hi oozin Account settings Logout…" at bounding box center [311, 169] width 622 height 338
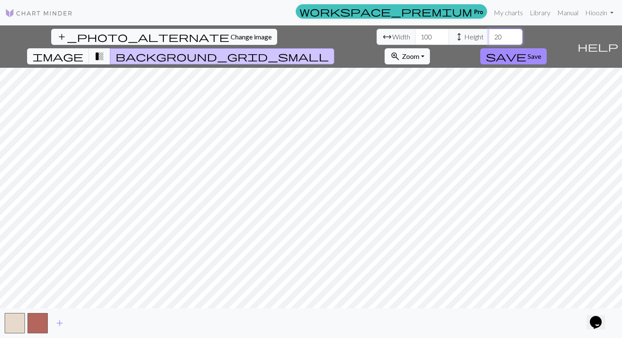
click at [489, 37] on input "20" at bounding box center [506, 37] width 34 height 16
type input "2"
type input "100"
click at [547, 48] on button "save Save" at bounding box center [513, 56] width 66 height 16
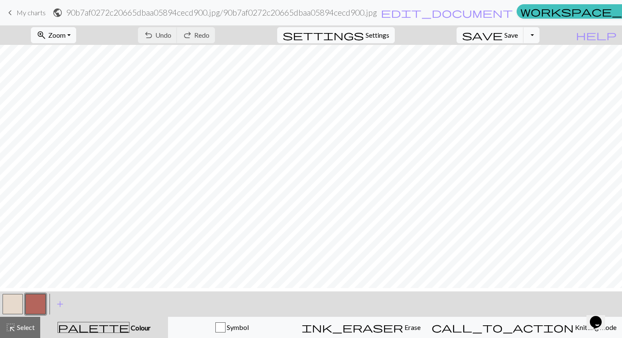
scroll to position [173, 0]
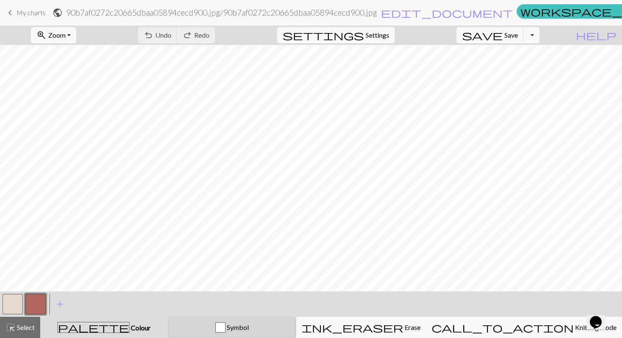
click at [241, 334] on button "Symbol" at bounding box center [232, 327] width 128 height 21
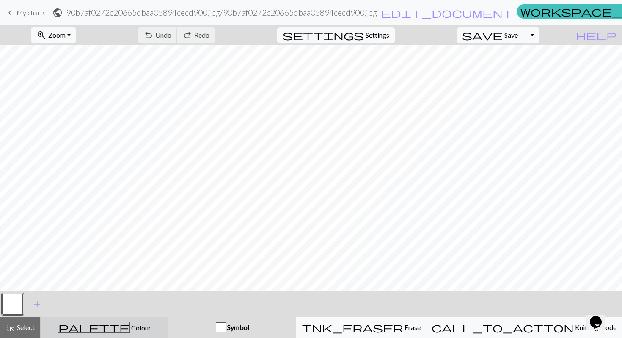
click at [130, 324] on div "palette Colour Colour" at bounding box center [104, 327] width 117 height 11
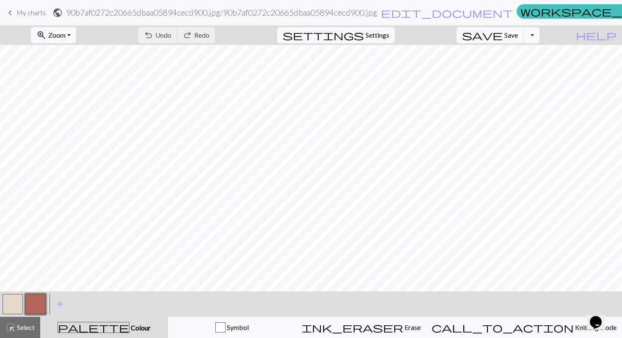
click at [14, 296] on button "button" at bounding box center [13, 304] width 20 height 20
click at [16, 301] on button "button" at bounding box center [13, 304] width 20 height 20
click at [16, 301] on div "Edit colour Name MC Use advanced picker workspace_premium Become a Pro user to …" at bounding box center [311, 169] width 622 height 338
click at [18, 302] on button "button" at bounding box center [13, 304] width 20 height 20
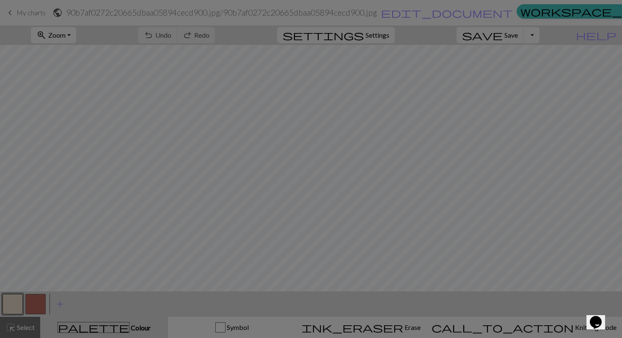
click at [18, 302] on div "Edit colour Name MC Use advanced picker workspace_premium Become a Pro user to …" at bounding box center [311, 169] width 622 height 338
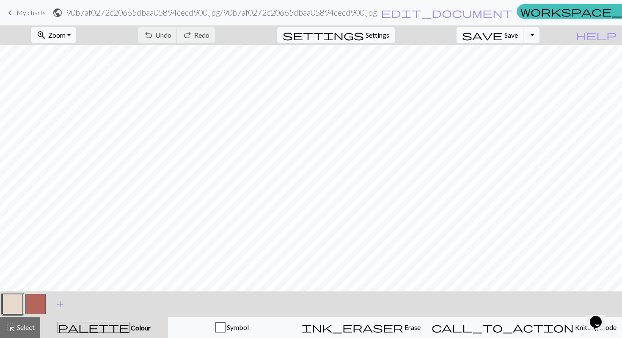
click at [60, 301] on span "add" at bounding box center [60, 304] width 10 height 12
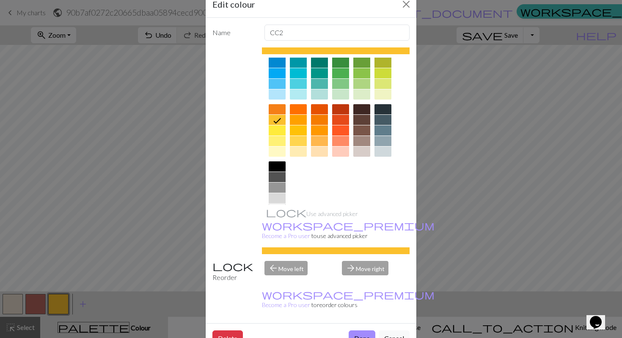
scroll to position [93, 0]
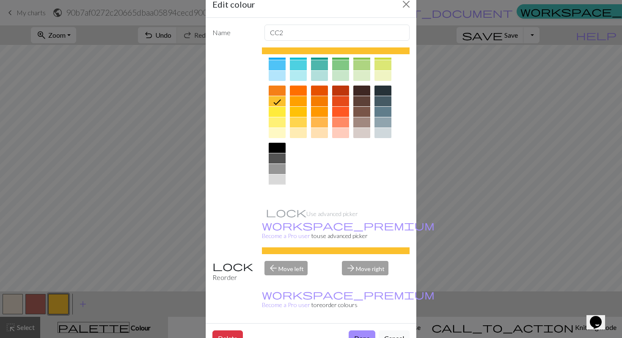
click at [272, 193] on div at bounding box center [277, 190] width 17 height 10
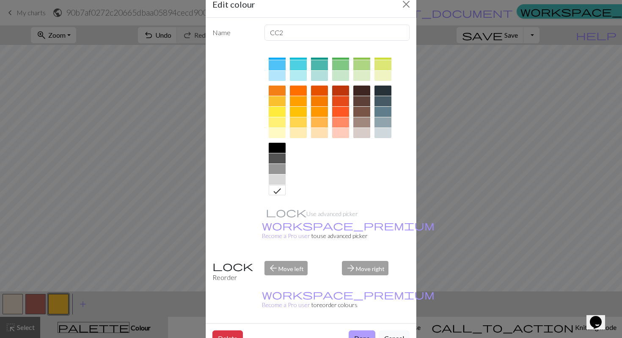
click at [353, 330] on button "Done" at bounding box center [362, 338] width 27 height 16
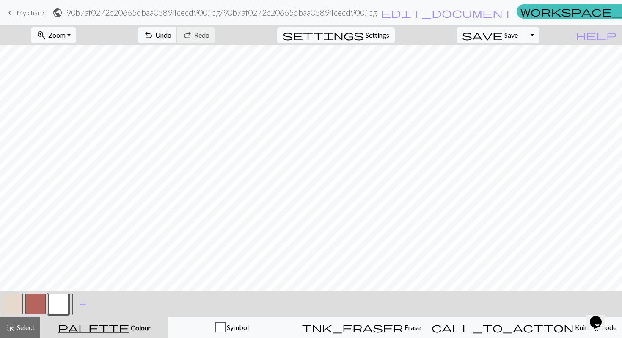
drag, startPoint x: 55, startPoint y: 307, endPoint x: 1, endPoint y: 306, distance: 53.8
click at [1, 306] on div at bounding box center [35, 304] width 69 height 23
click at [68, 295] on button "button" at bounding box center [58, 304] width 20 height 20
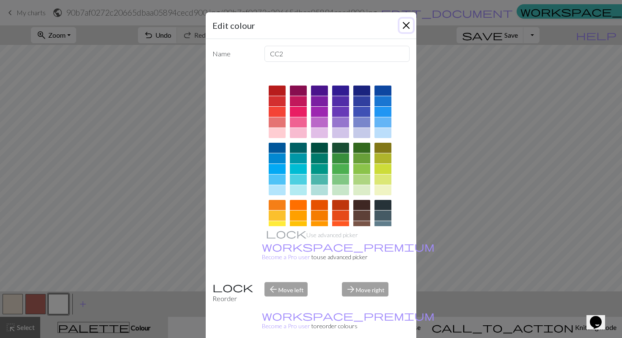
click at [403, 21] on button "Close" at bounding box center [407, 26] width 14 height 14
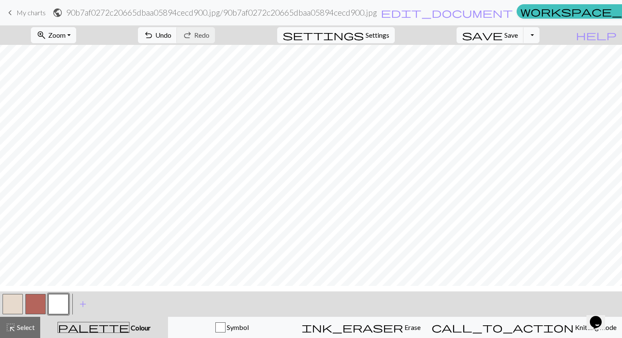
scroll to position [0, 0]
click at [385, 33] on span "Settings" at bounding box center [378, 35] width 24 height 10
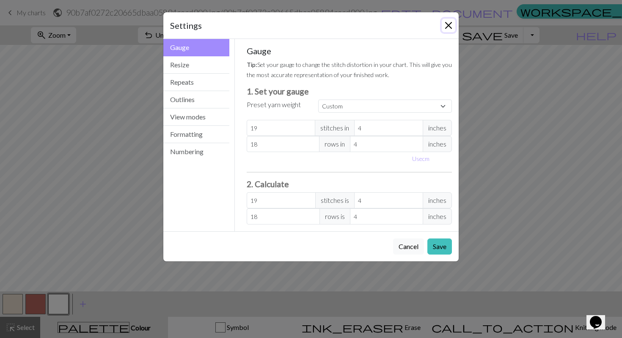
click at [453, 25] on button "Close" at bounding box center [449, 26] width 14 height 14
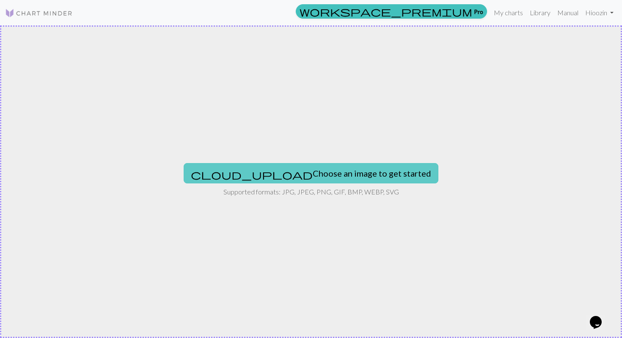
click at [304, 169] on button "cloud_upload Choose an image to get started" at bounding box center [311, 173] width 255 height 20
type input "C:\fakepath\90b7af0272c20665dbaa05894cecd900.jpg"
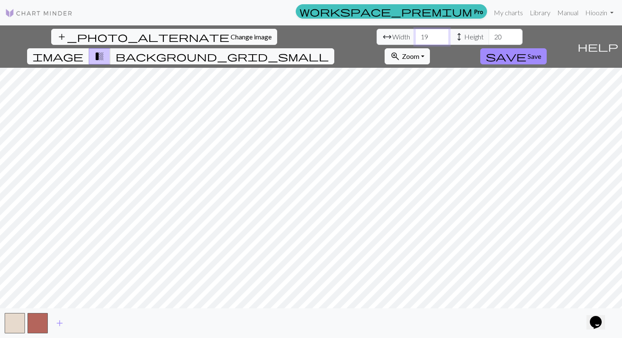
click at [415, 39] on input "19" at bounding box center [432, 37] width 34 height 16
type input "100"
click at [489, 33] on input "20" at bounding box center [506, 37] width 34 height 16
type input "100"
click at [0, 329] on div "add" at bounding box center [311, 323] width 622 height 30
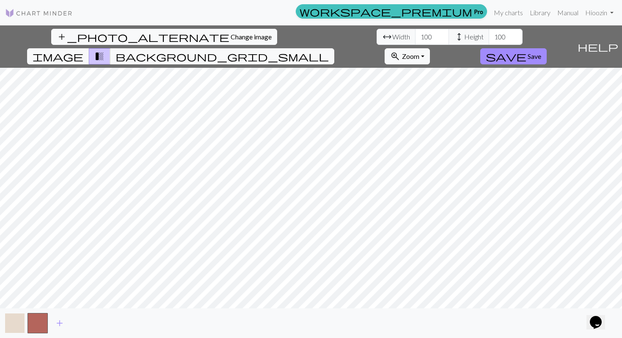
click at [14, 323] on button "button" at bounding box center [15, 323] width 20 height 20
click at [17, 323] on button "button" at bounding box center [15, 323] width 20 height 20
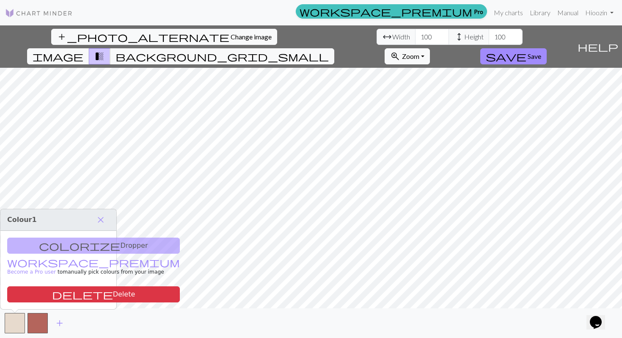
click at [69, 250] on div "colorize Dropper workspace_premium Become a Pro user to manually pick colours f…" at bounding box center [58, 270] width 116 height 78
click at [43, 243] on div "colorize Dropper workspace_premium Become a Pro user to manually pick colours f…" at bounding box center [58, 270] width 116 height 78
click at [58, 243] on div "colorize Dropper workspace_premium Become a Pro user to manually pick colours f…" at bounding box center [58, 270] width 116 height 78
click at [106, 220] on button "close" at bounding box center [101, 220] width 18 height 14
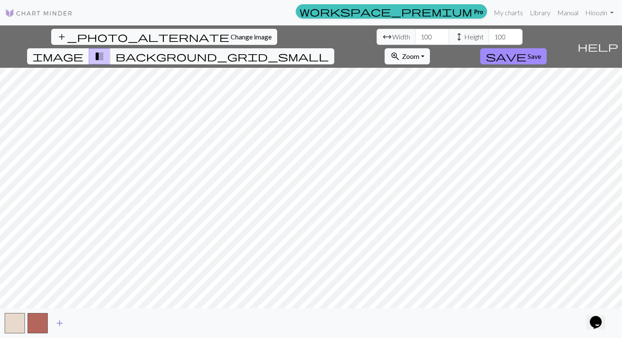
click at [55, 325] on span "add" at bounding box center [60, 323] width 10 height 12
click at [55, 321] on button "button" at bounding box center [60, 323] width 20 height 20
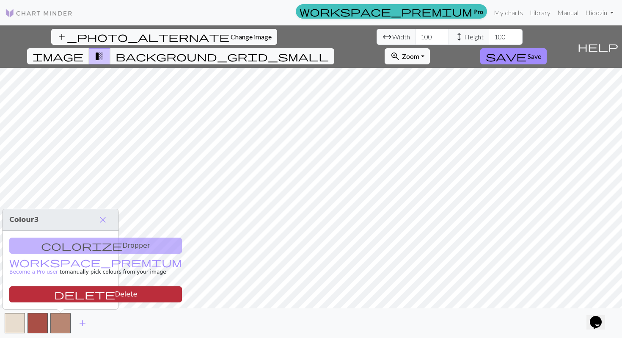
click at [72, 288] on button "delete Delete" at bounding box center [95, 294] width 173 height 16
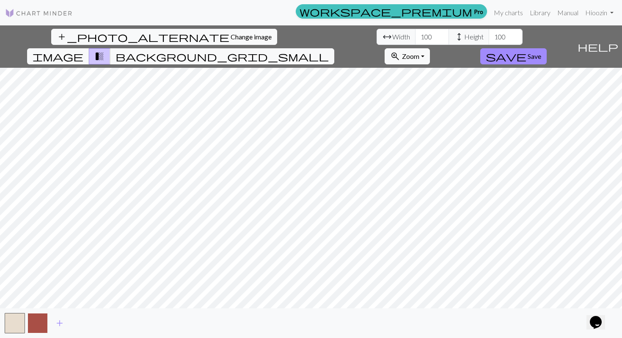
click at [39, 330] on button "button" at bounding box center [38, 323] width 20 height 20
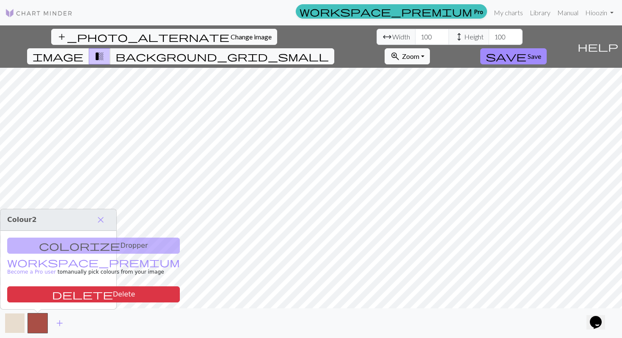
click at [8, 323] on button "button" at bounding box center [15, 323] width 20 height 20
click at [329, 50] on span "background_grid_small" at bounding box center [222, 56] width 213 height 12
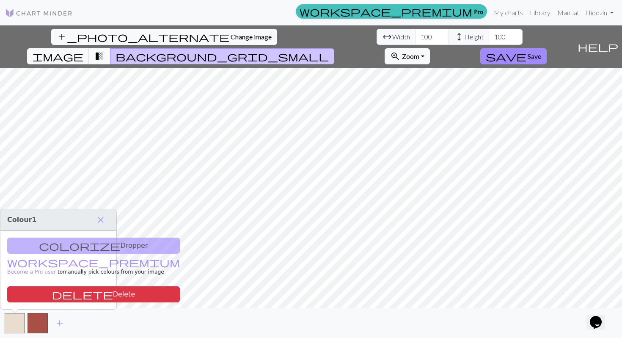
click at [110, 48] on button "transition_fade" at bounding box center [100, 56] width 22 height 16
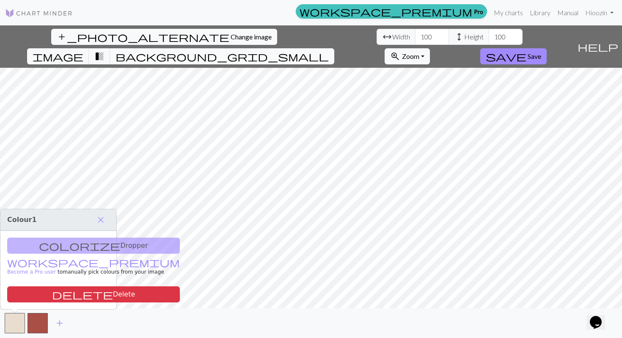
click at [329, 50] on span "background_grid_small" at bounding box center [222, 56] width 213 height 12
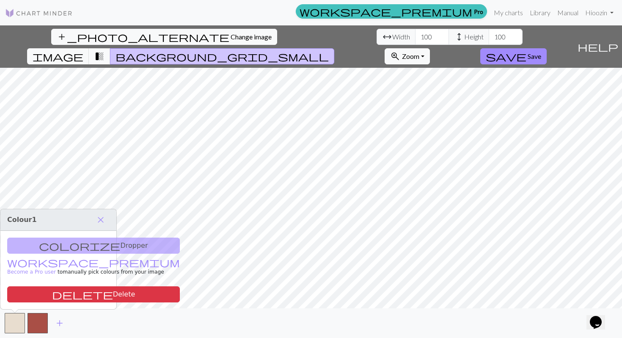
click at [105, 50] on span "transition_fade" at bounding box center [99, 56] width 10 height 12
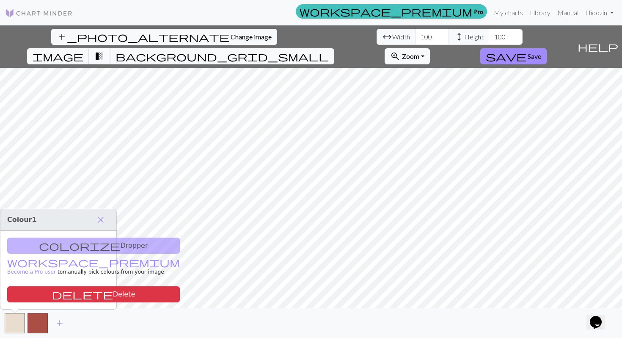
click at [105, 50] on span "transition_fade" at bounding box center [99, 56] width 10 height 12
click at [83, 50] on span "image" at bounding box center [58, 56] width 51 height 12
click at [105, 50] on span "transition_fade" at bounding box center [99, 56] width 10 height 12
click at [83, 50] on span "image" at bounding box center [58, 56] width 51 height 12
click at [329, 50] on span "background_grid_small" at bounding box center [222, 56] width 213 height 12
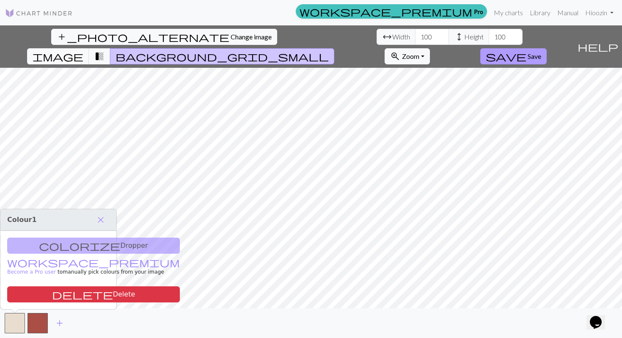
click at [527, 50] on span "save" at bounding box center [506, 56] width 41 height 12
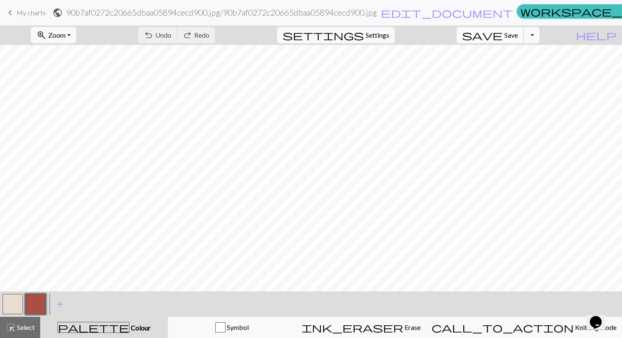
click at [503, 30] on span "save" at bounding box center [482, 35] width 41 height 12
click at [540, 37] on button "Toggle Dropdown" at bounding box center [532, 35] width 16 height 16
click at [531, 66] on button "save_alt Download" at bounding box center [470, 68] width 140 height 14
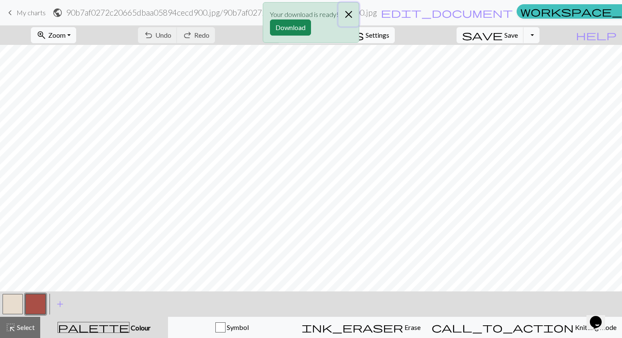
click at [349, 13] on button "Close" at bounding box center [349, 15] width 20 height 24
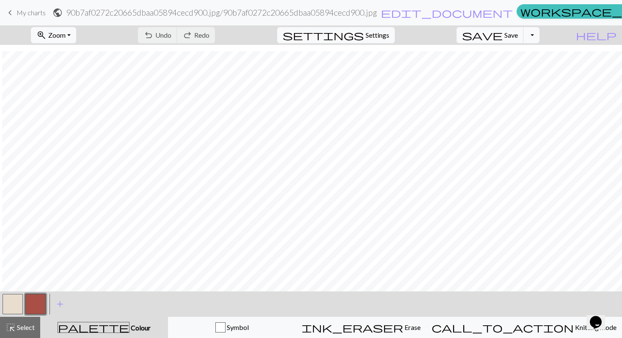
scroll to position [310, 2]
